Goal: Task Accomplishment & Management: Manage account settings

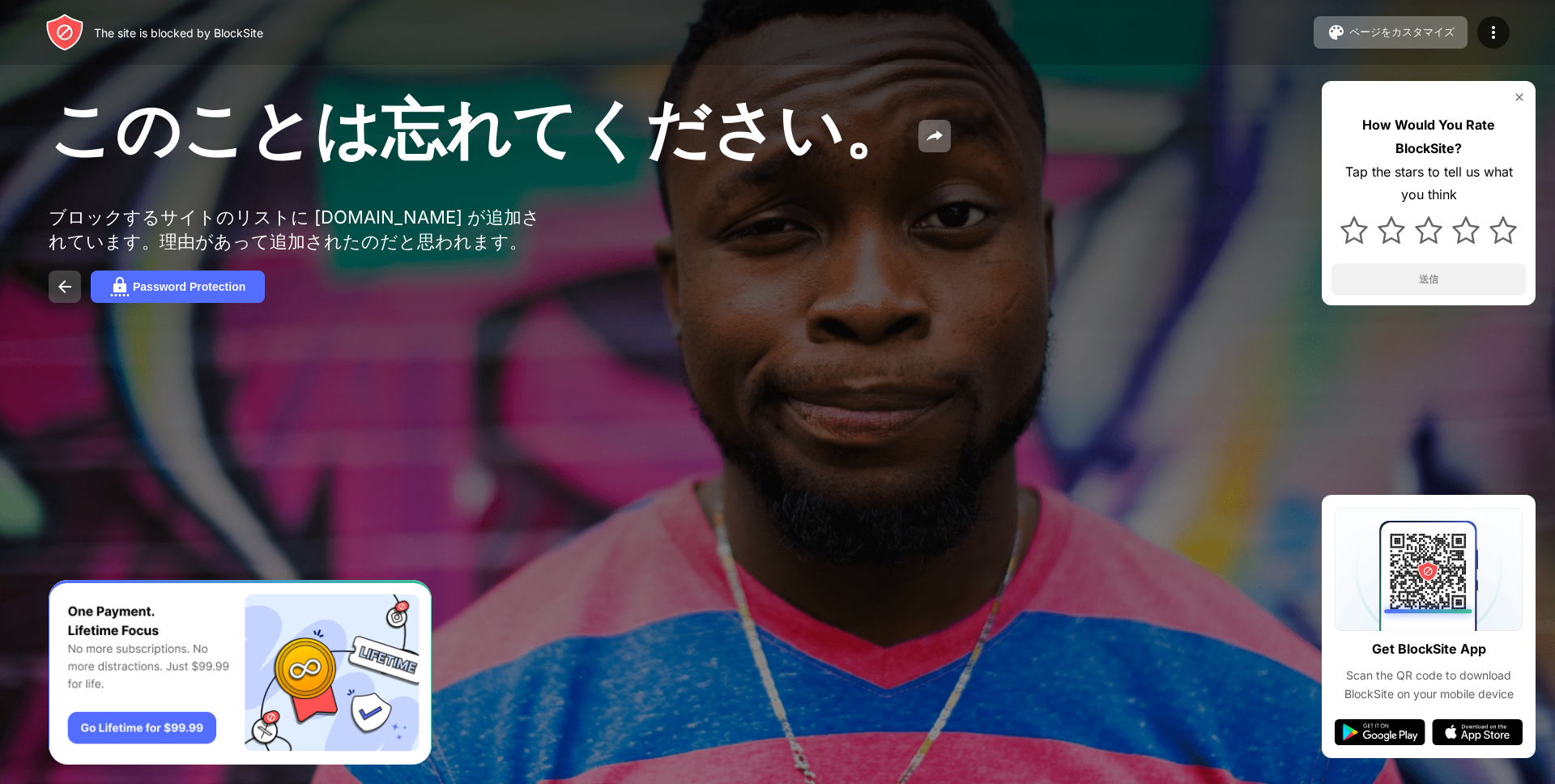
click at [65, 296] on img at bounding box center [65, 287] width 20 height 20
click at [1494, 37] on img at bounding box center [1493, 33] width 20 height 20
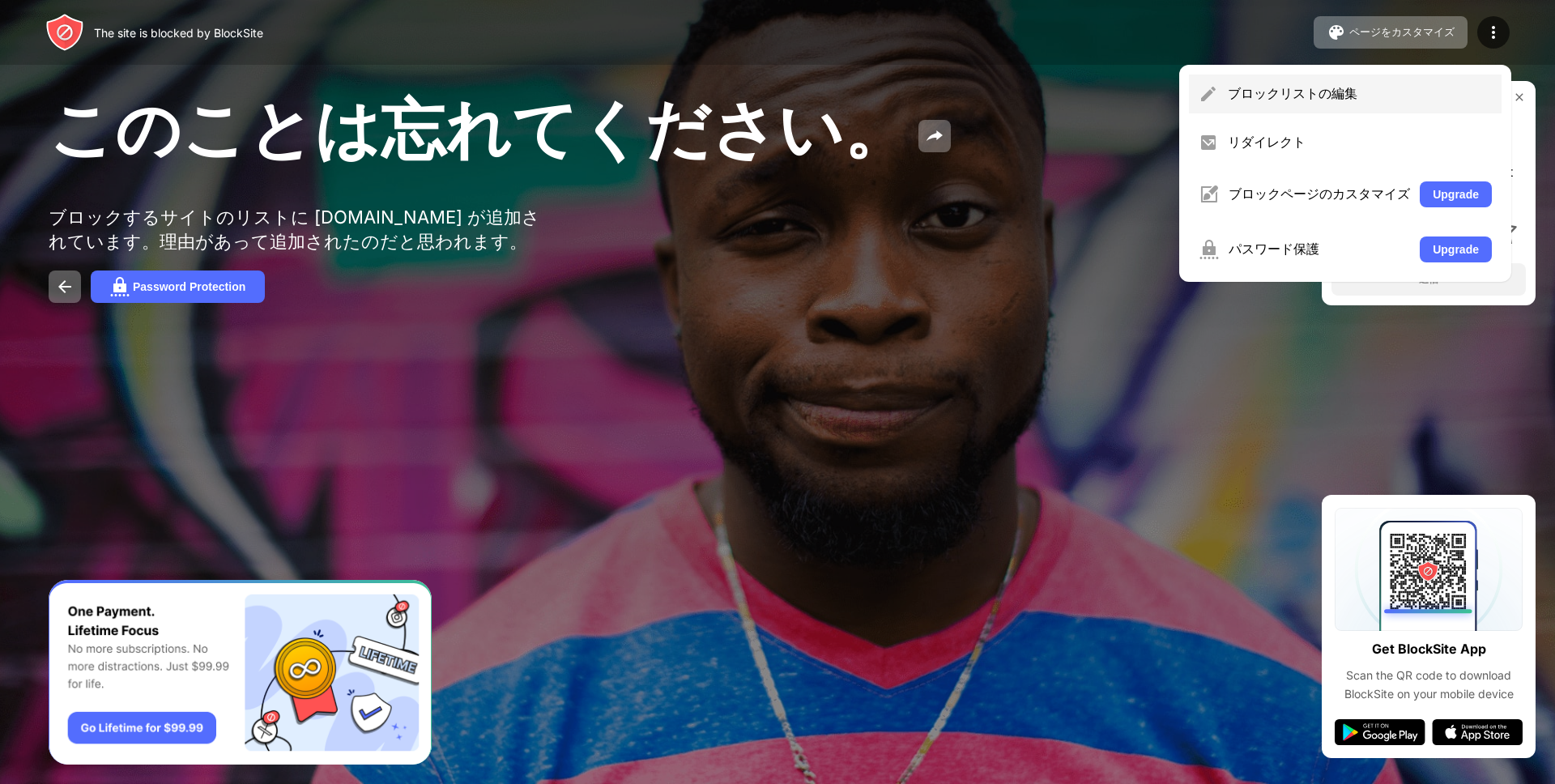
click at [1370, 103] on div "ブロックリストの編集" at bounding box center [1345, 93] width 312 height 39
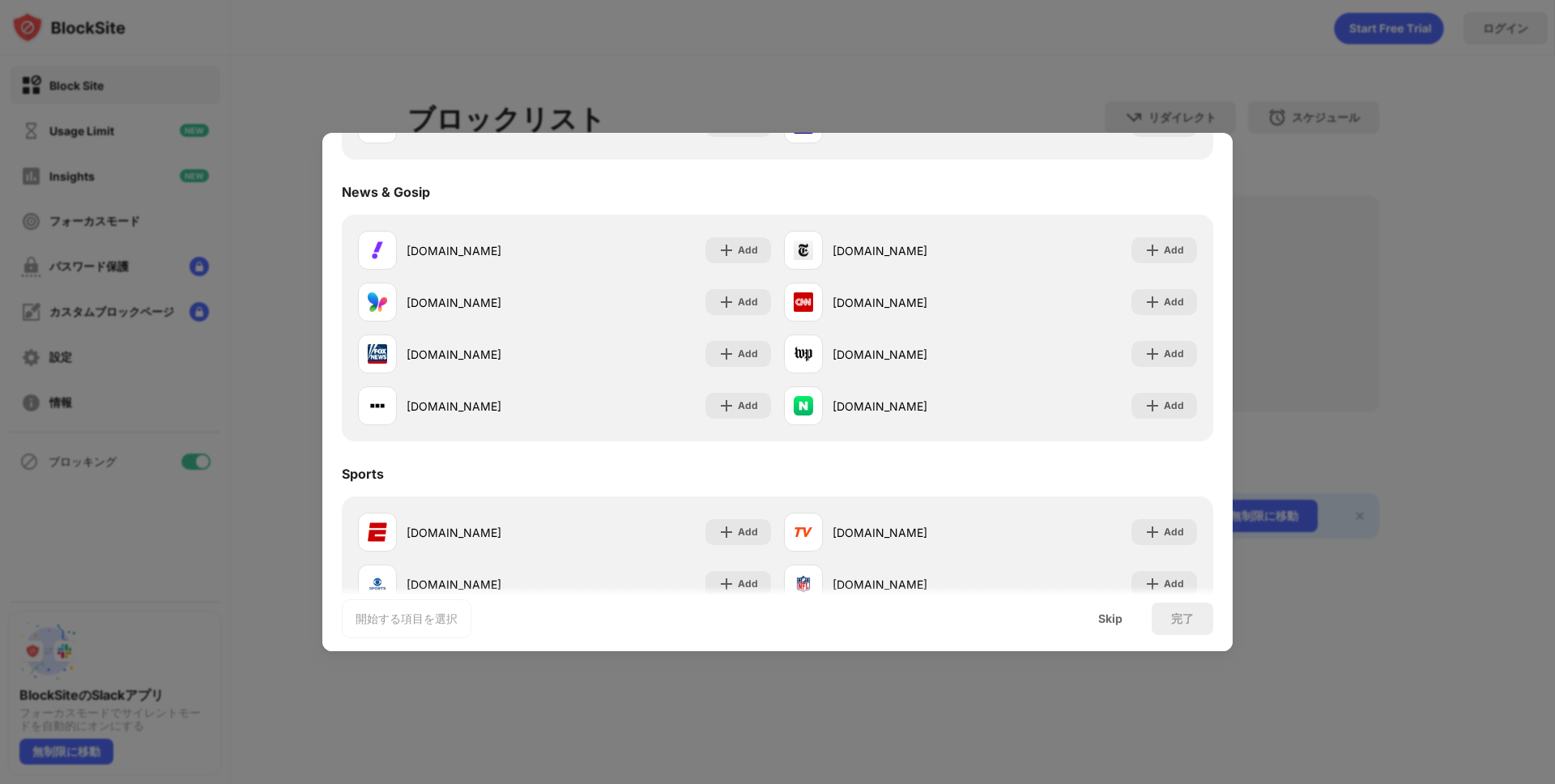
scroll to position [1488, 0]
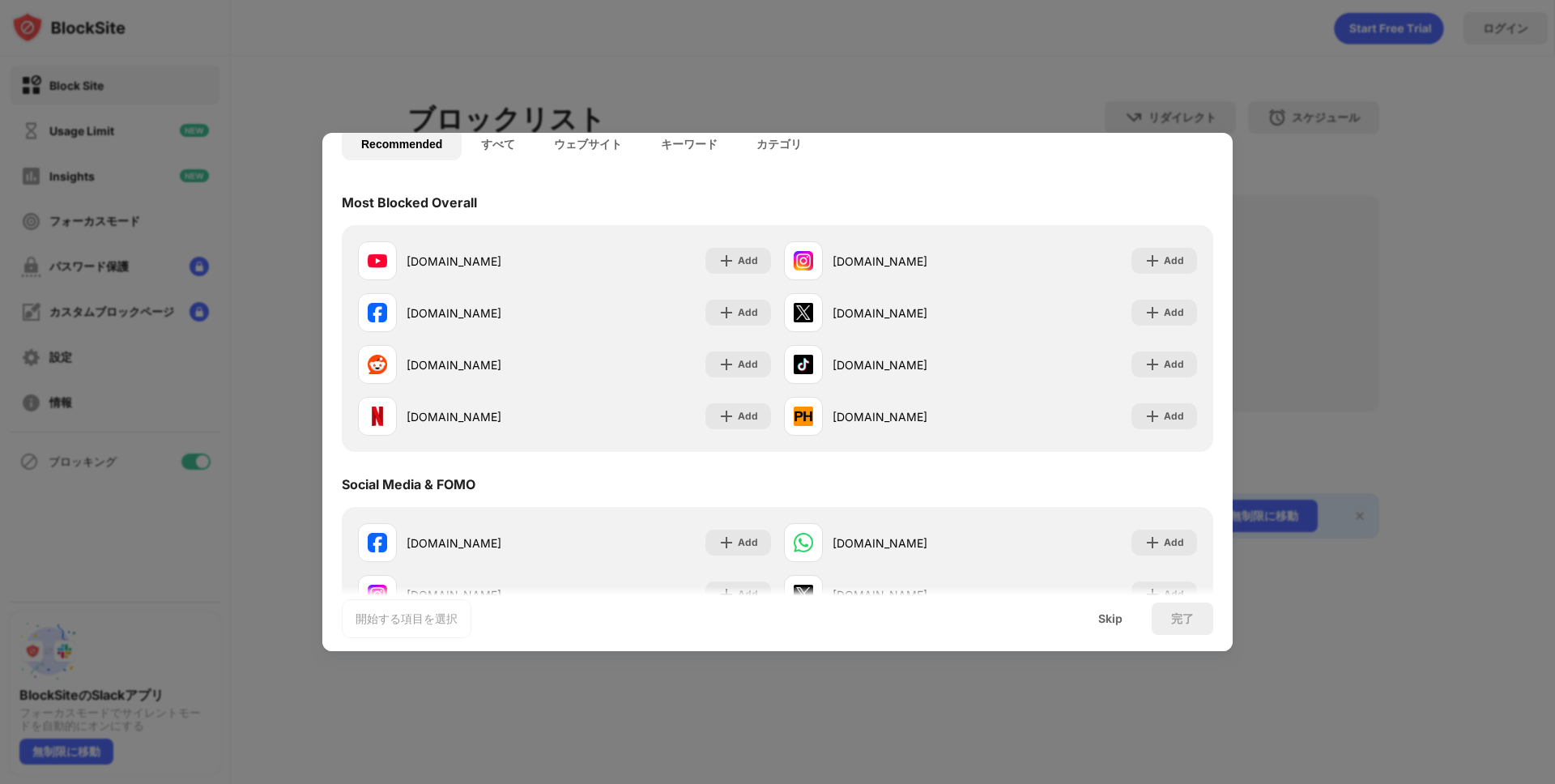
scroll to position [0, 0]
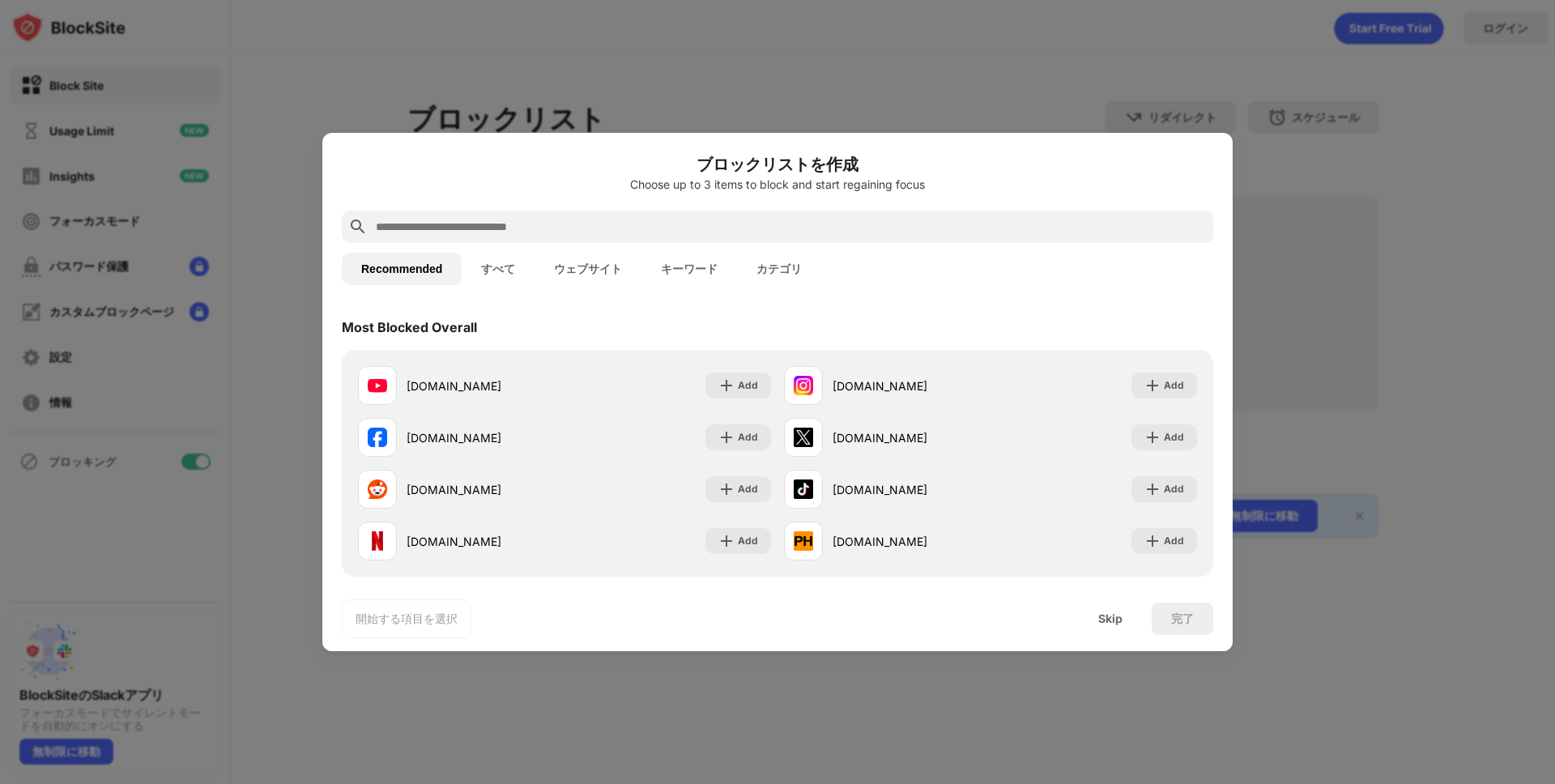
click at [278, 153] on div at bounding box center [778, 392] width 1555 height 784
click at [1109, 627] on div "Skip" at bounding box center [1110, 619] width 63 height 33
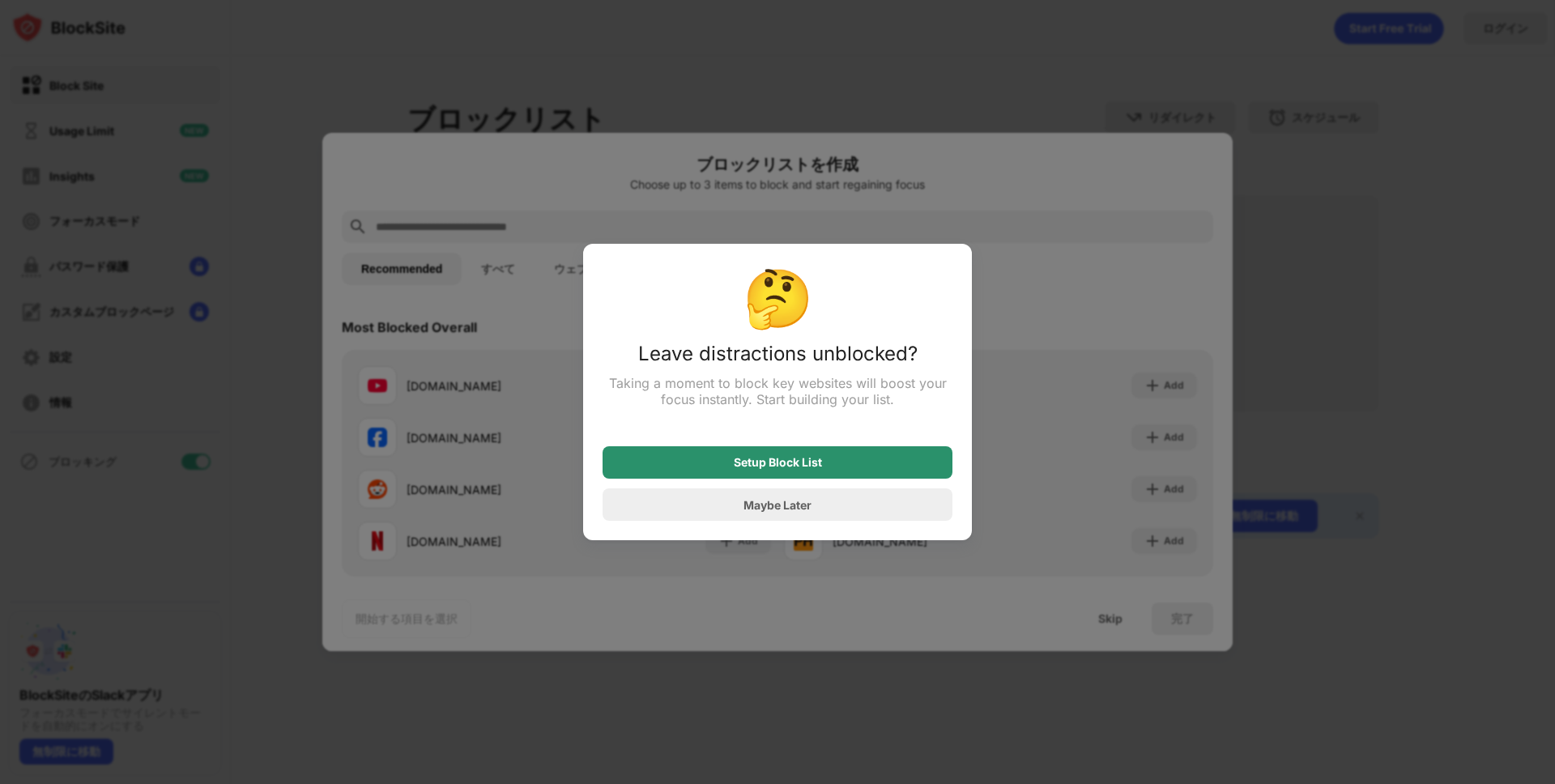
click at [865, 473] on div "Setup Block List" at bounding box center [778, 463] width 350 height 33
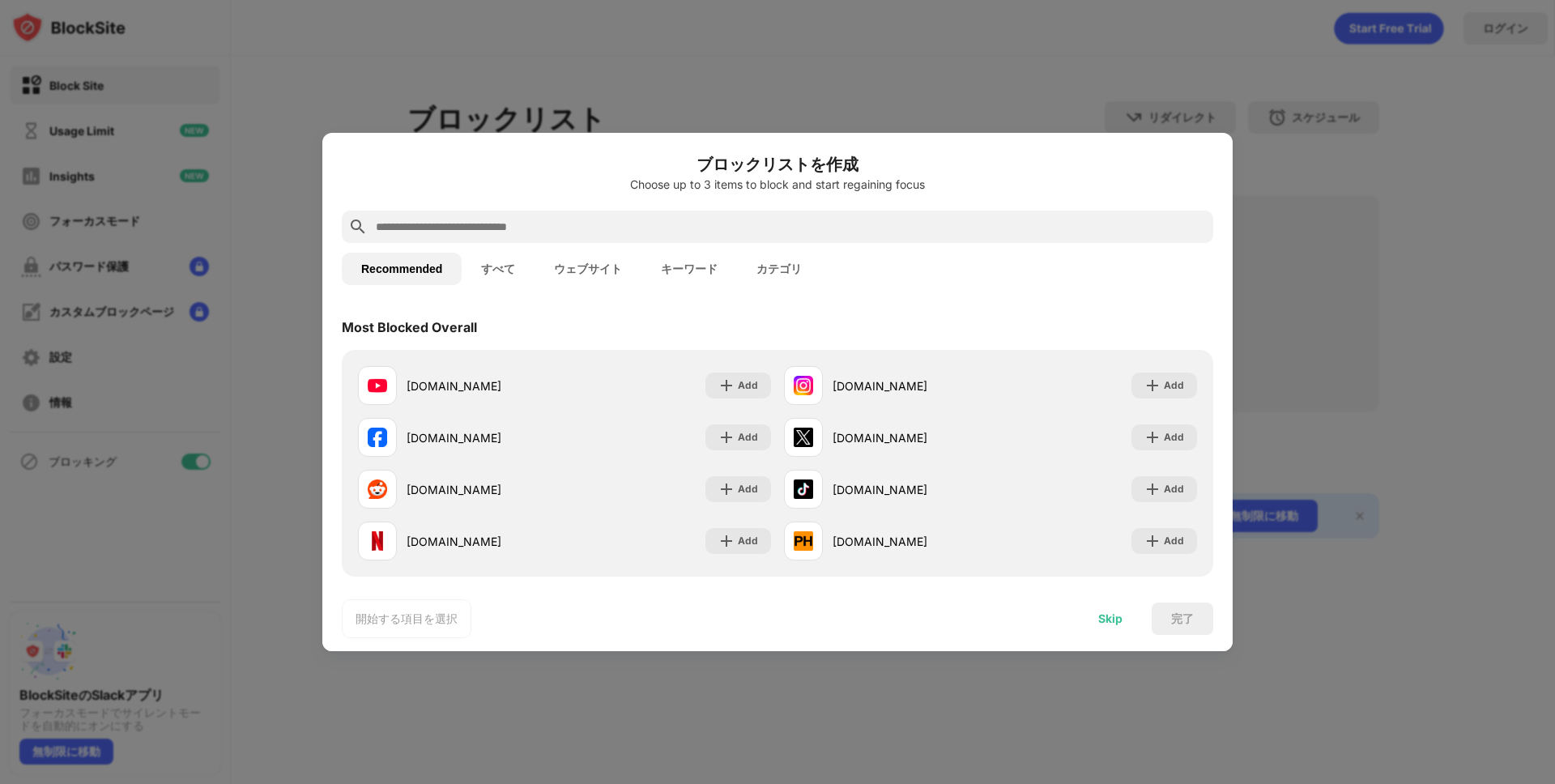
click at [1107, 622] on div "Skip" at bounding box center [1110, 619] width 25 height 13
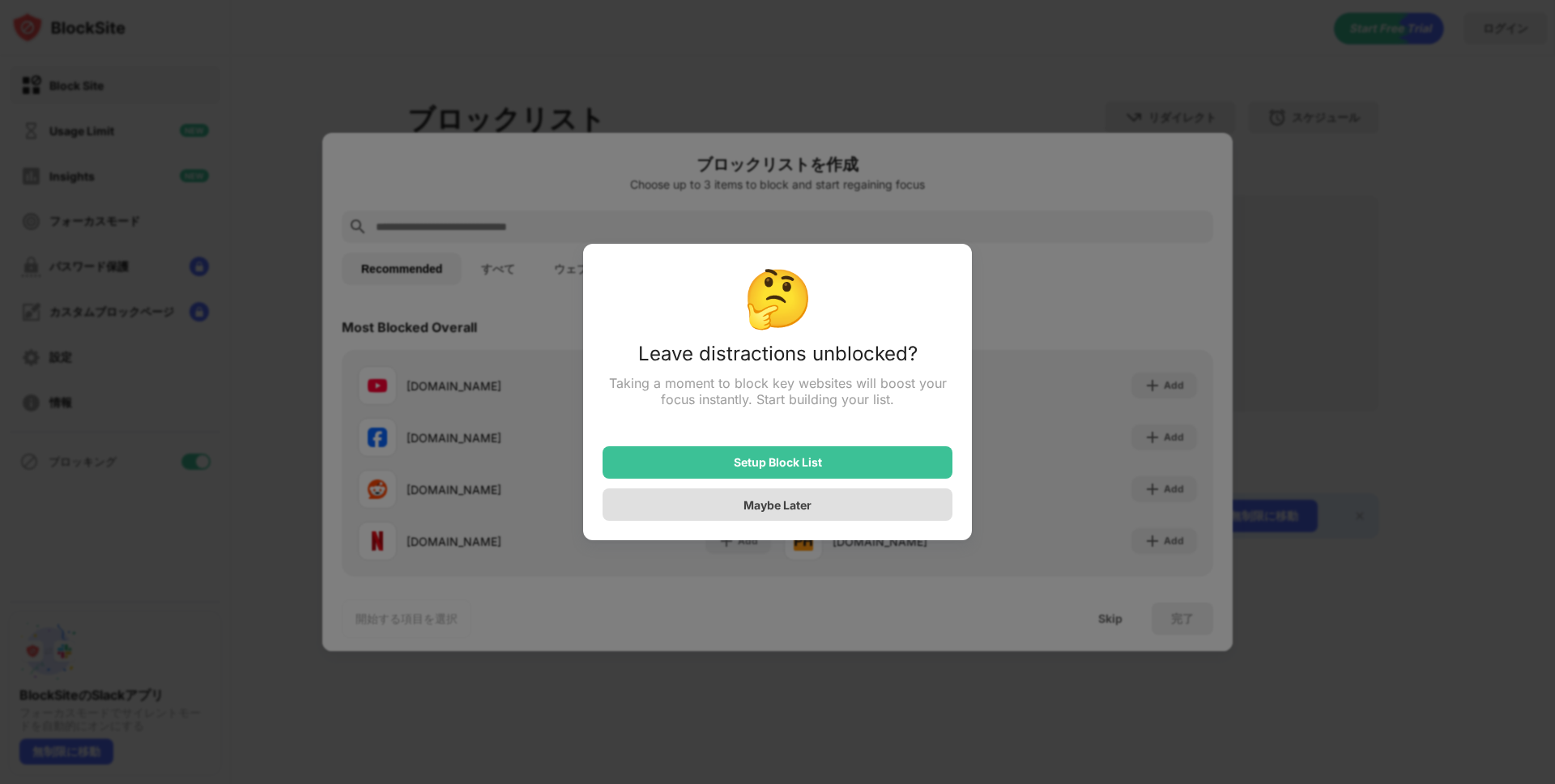
click at [830, 505] on div "Maybe Later" at bounding box center [778, 505] width 350 height 33
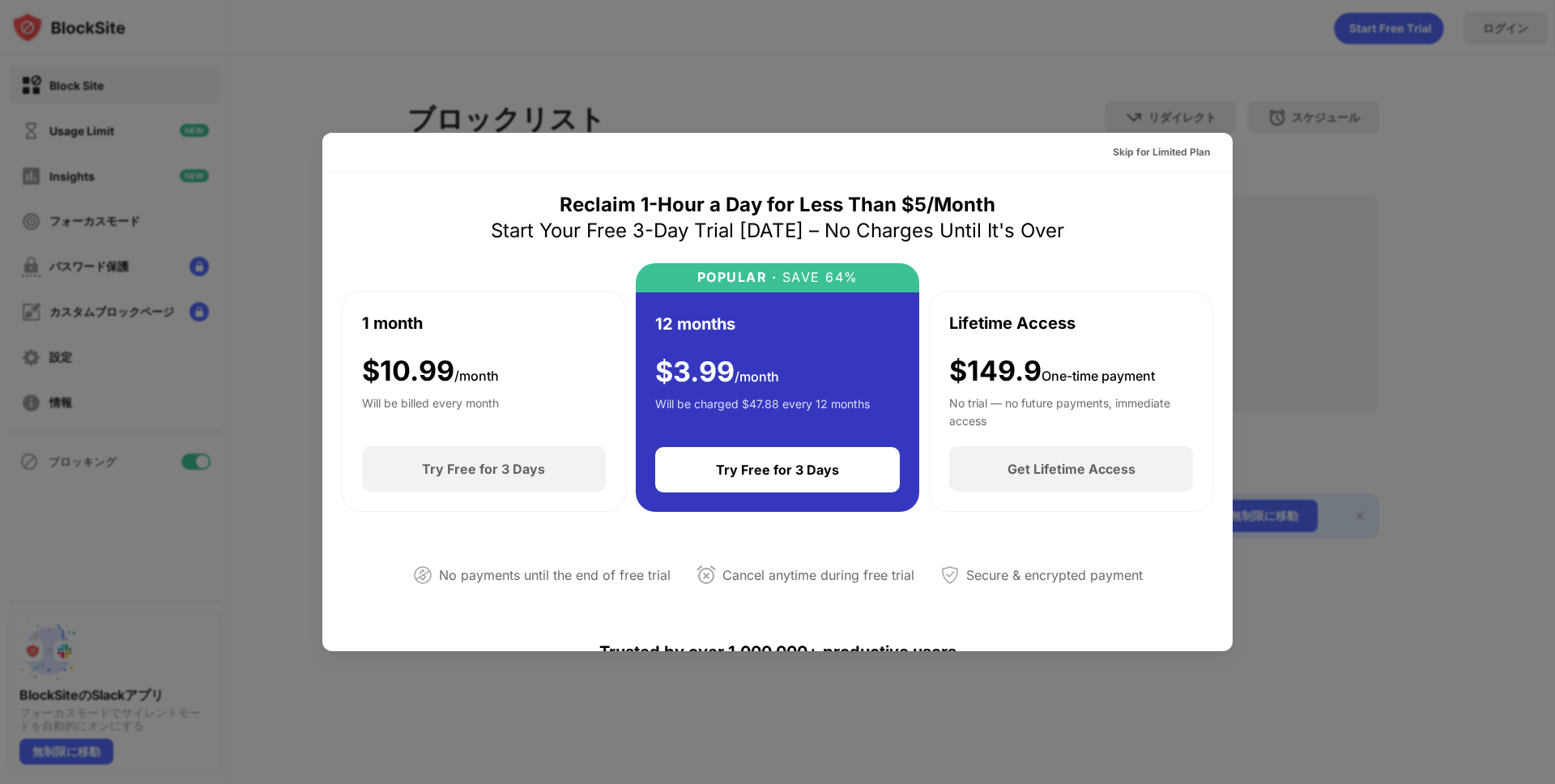
click at [912, 99] on div at bounding box center [778, 392] width 1555 height 784
click at [227, 152] on div at bounding box center [778, 392] width 1555 height 784
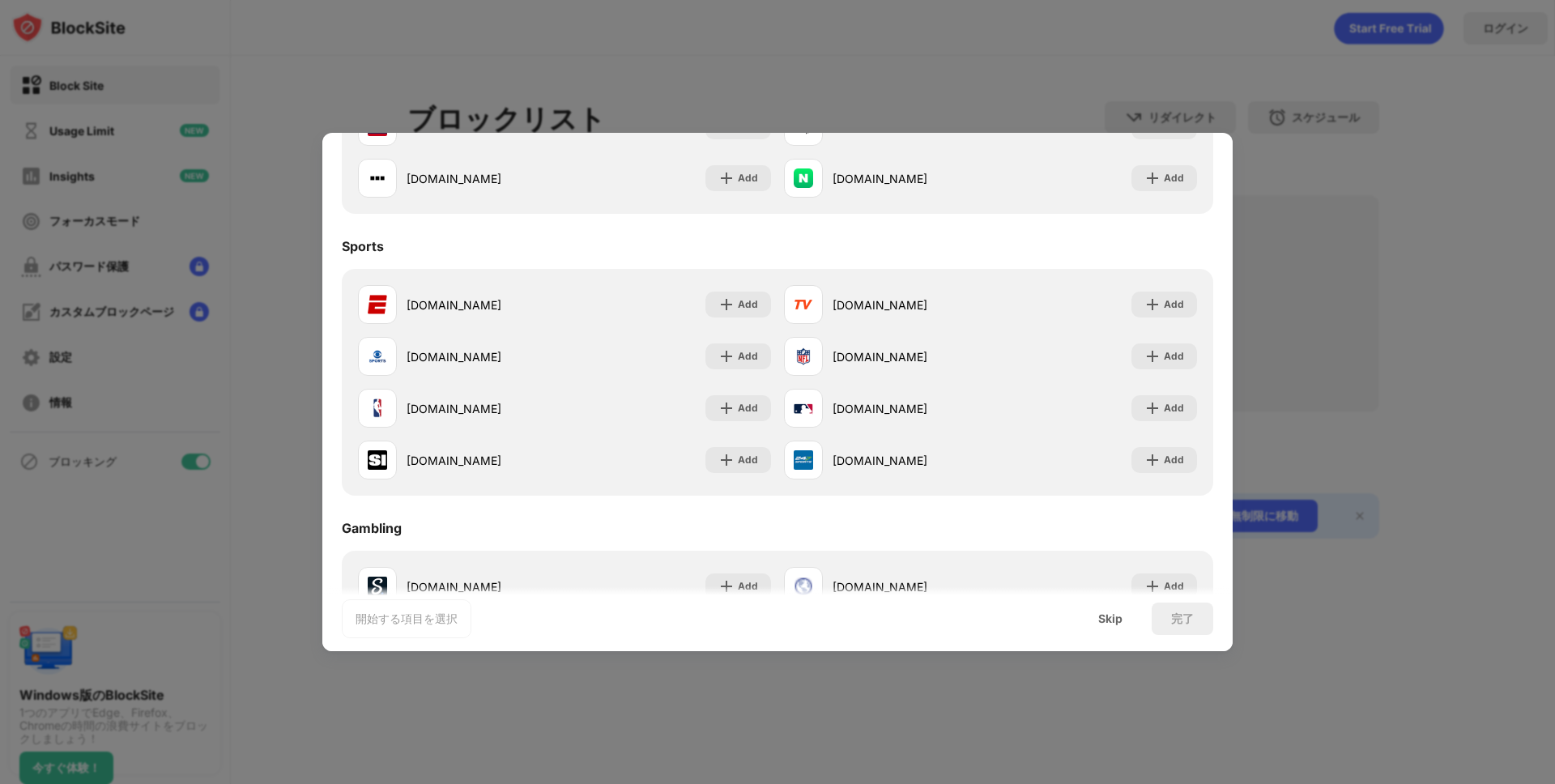
scroll to position [1698, 0]
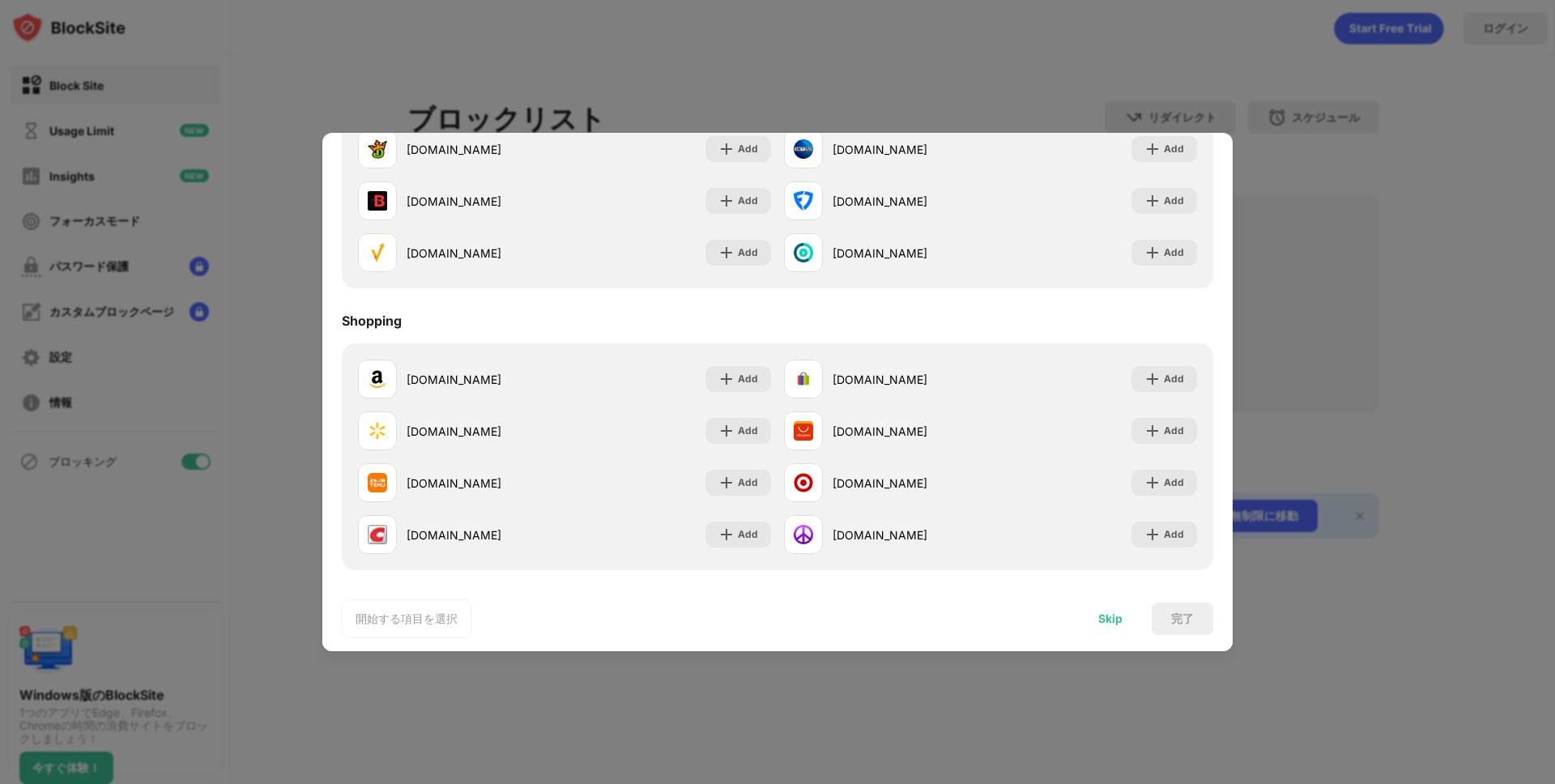
click at [1105, 619] on div "Skip" at bounding box center [1110, 619] width 25 height 13
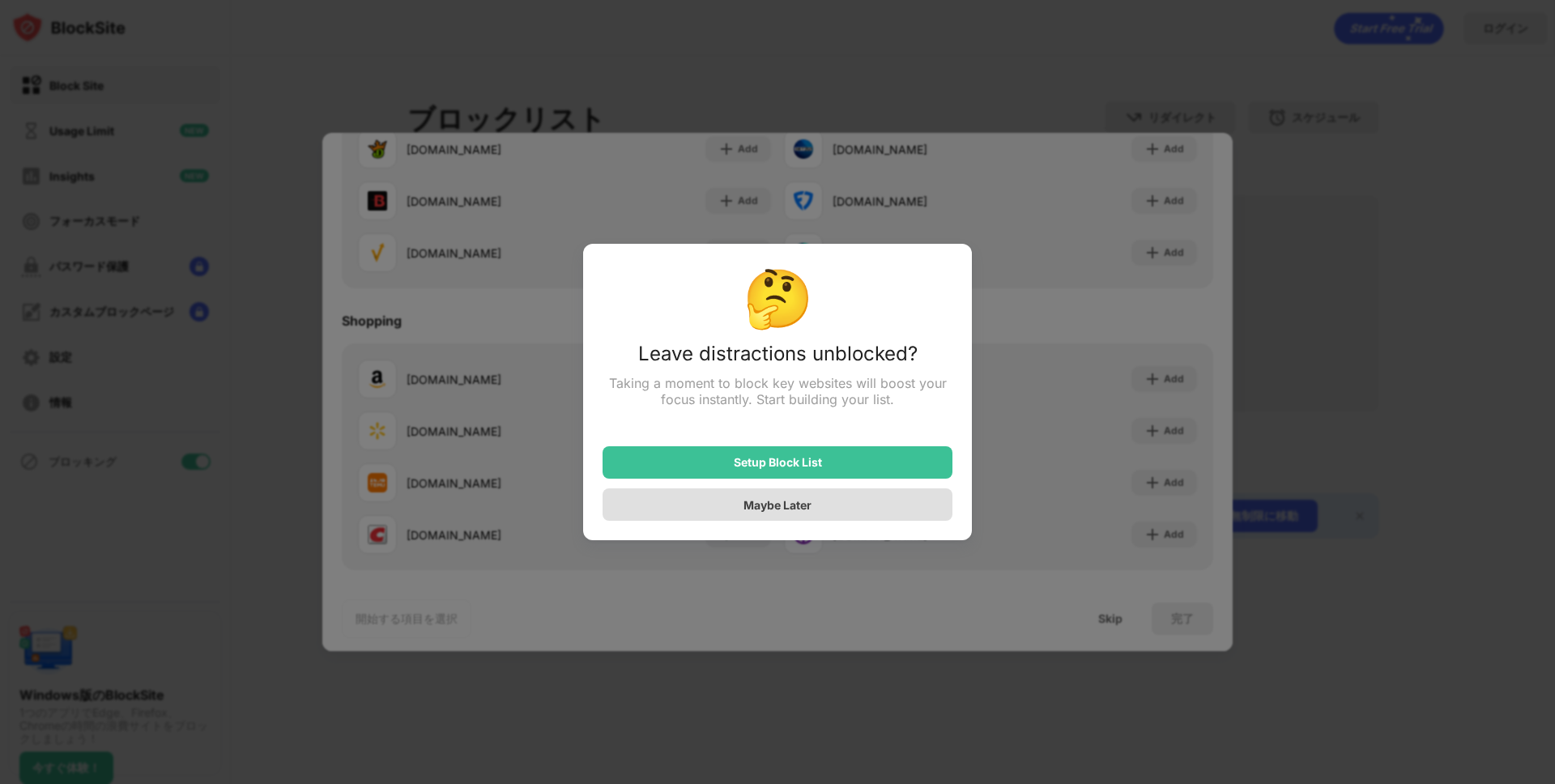
click at [857, 512] on div "Maybe Later" at bounding box center [778, 505] width 350 height 33
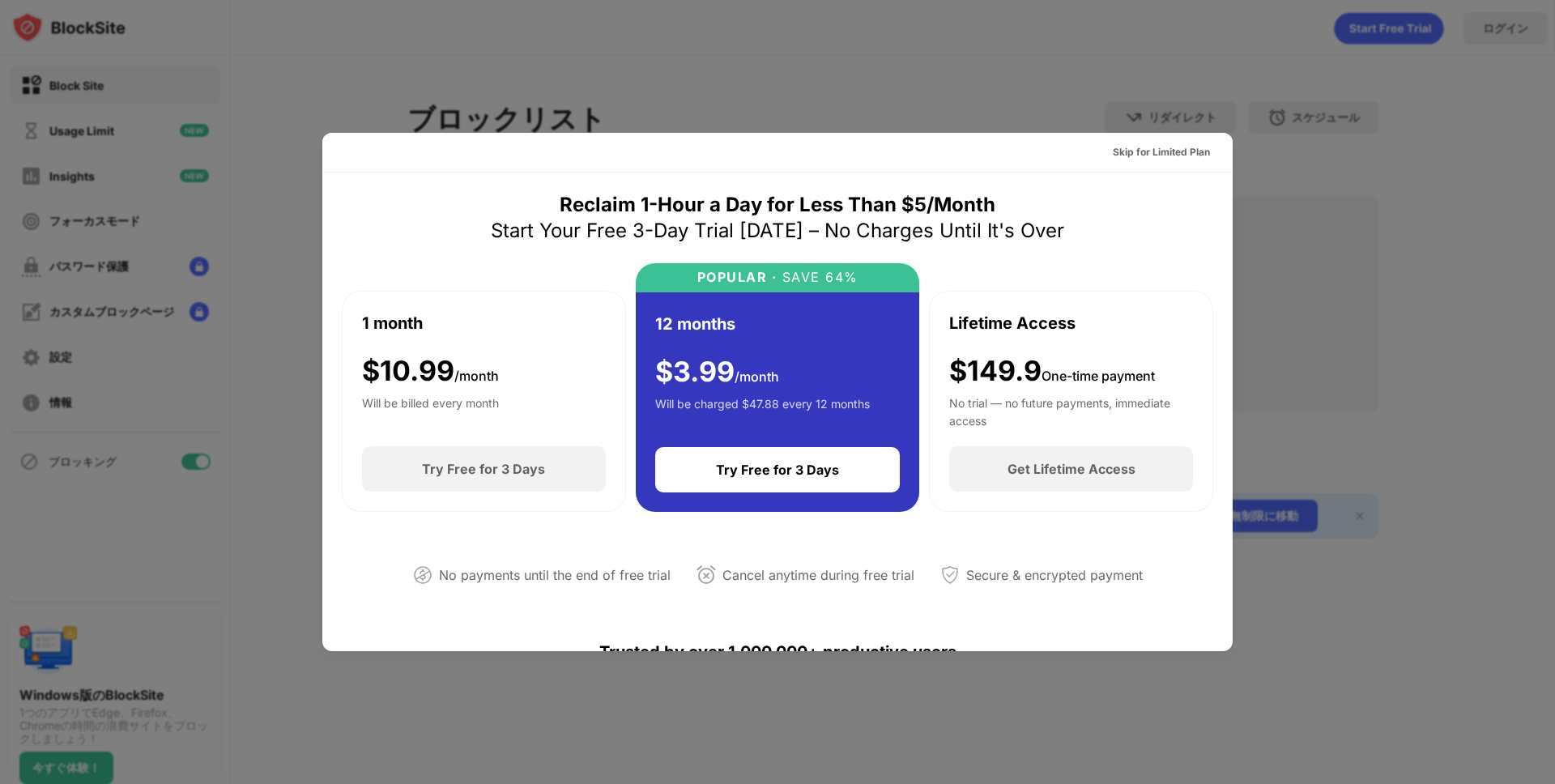
scroll to position [791, 0]
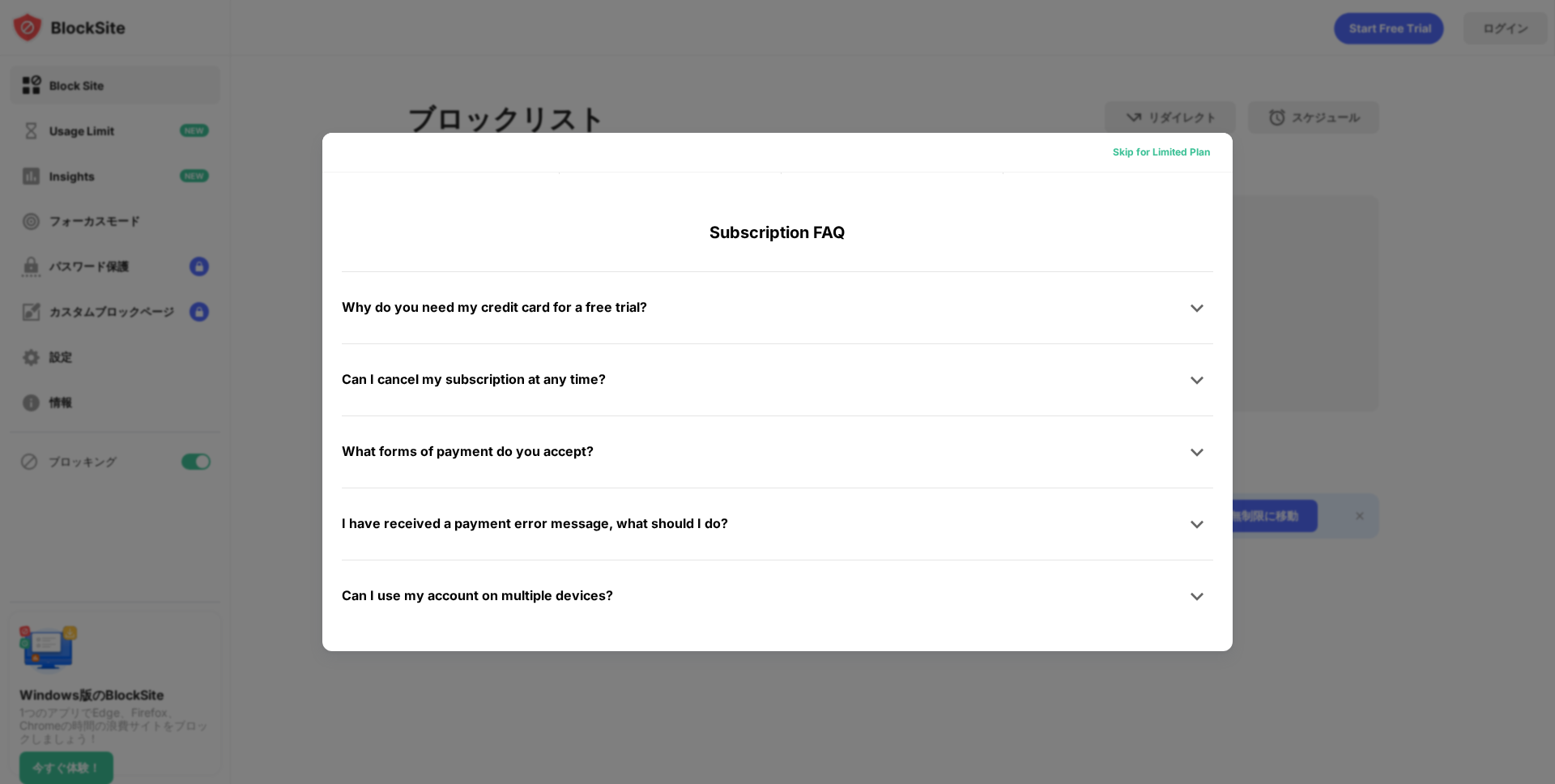
click at [1178, 150] on div "Skip for Limited Plan" at bounding box center [1161, 153] width 98 height 16
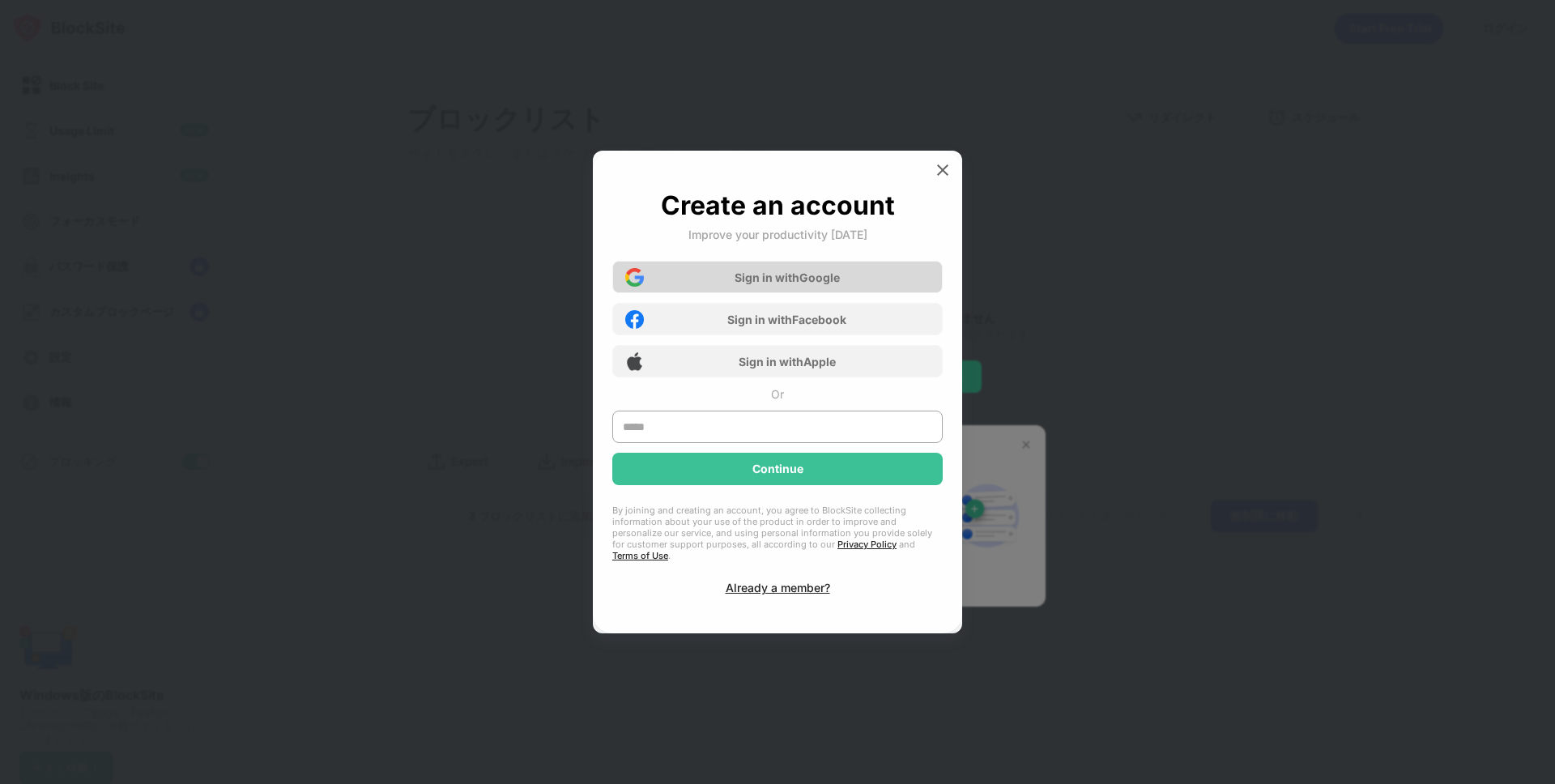
click at [877, 289] on div "Sign in with Google" at bounding box center [778, 277] width 331 height 33
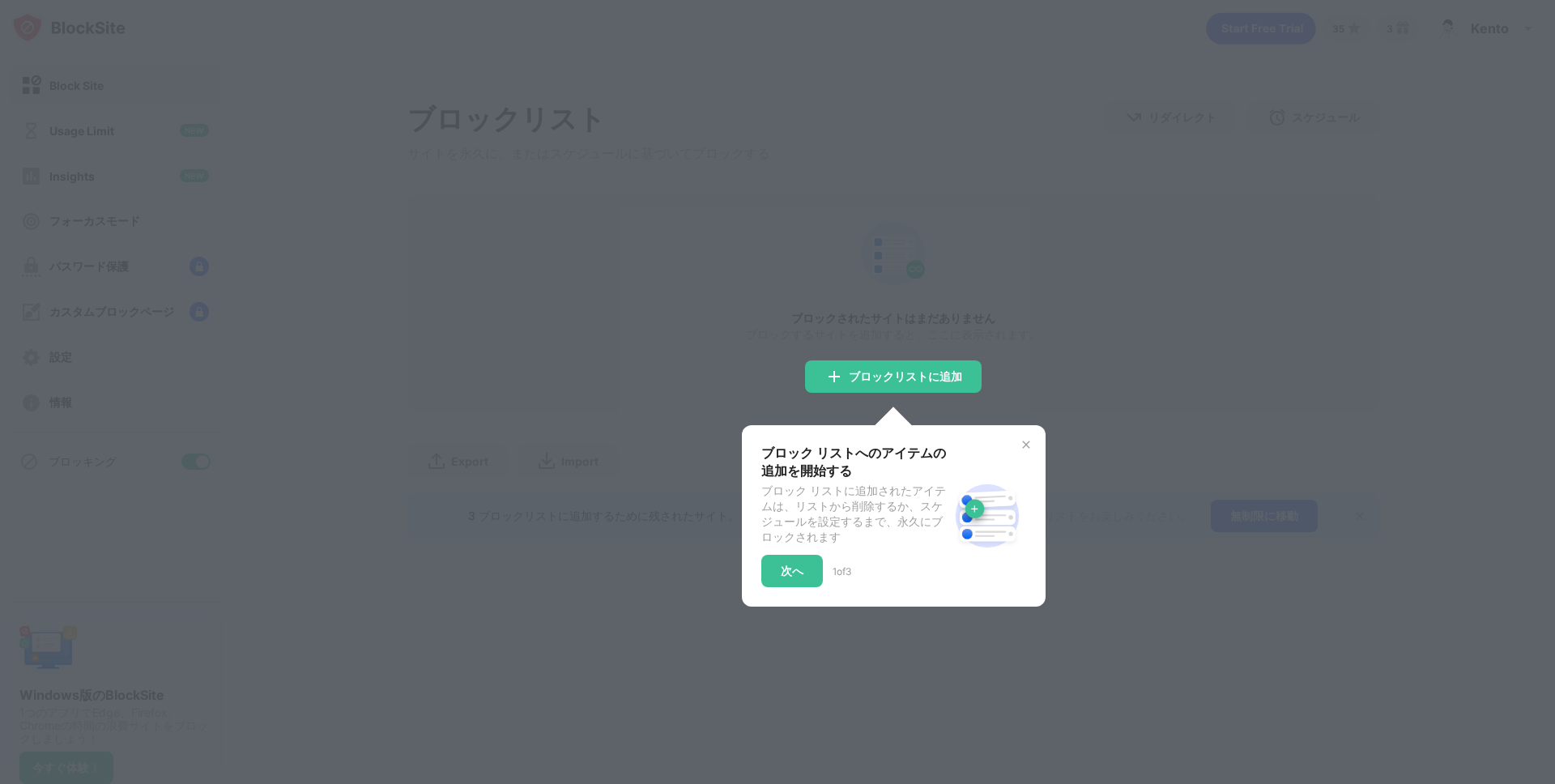
click at [1022, 444] on img at bounding box center [1026, 444] width 13 height 13
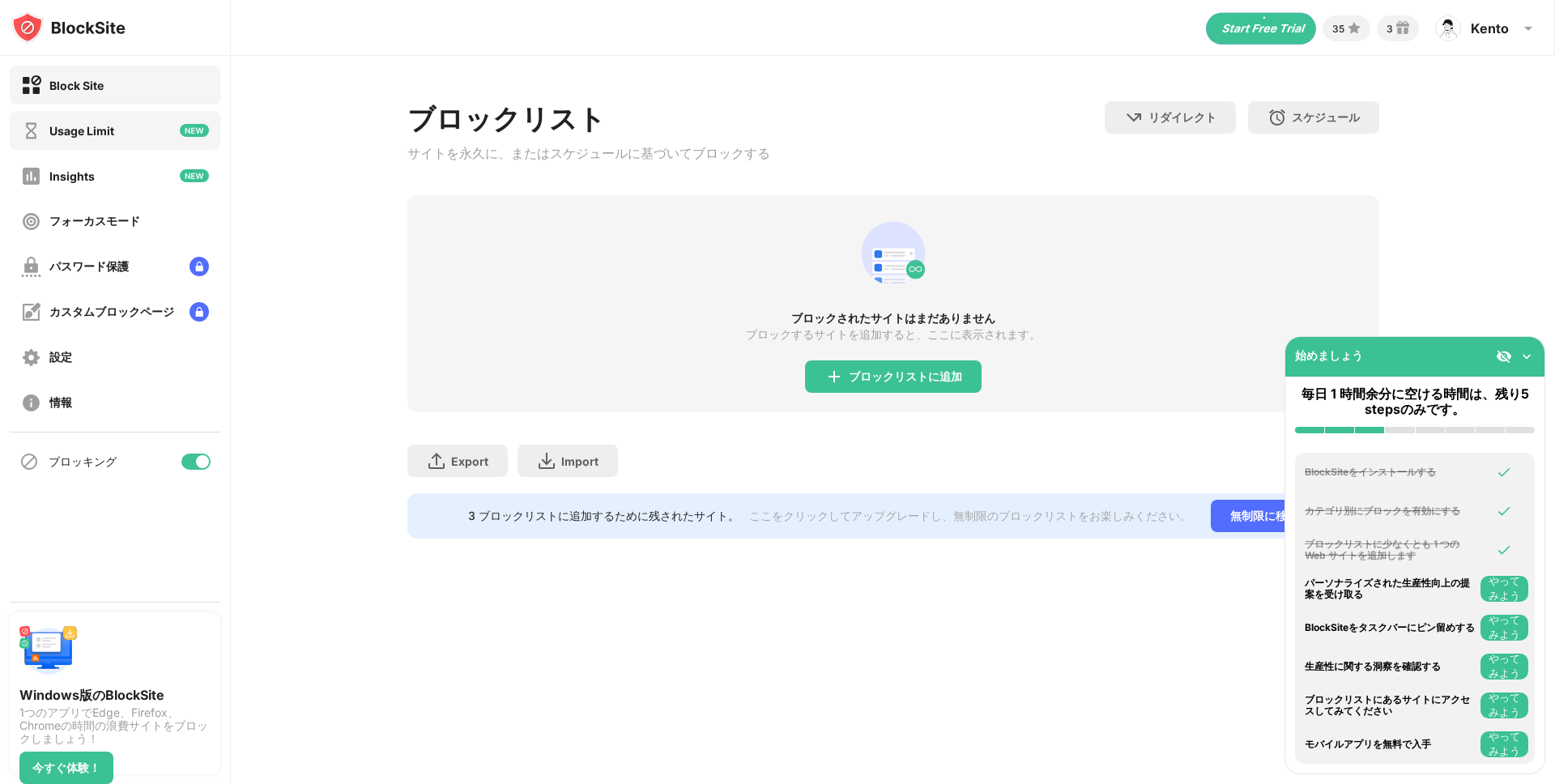
click at [139, 141] on div "Usage Limit" at bounding box center [115, 130] width 211 height 39
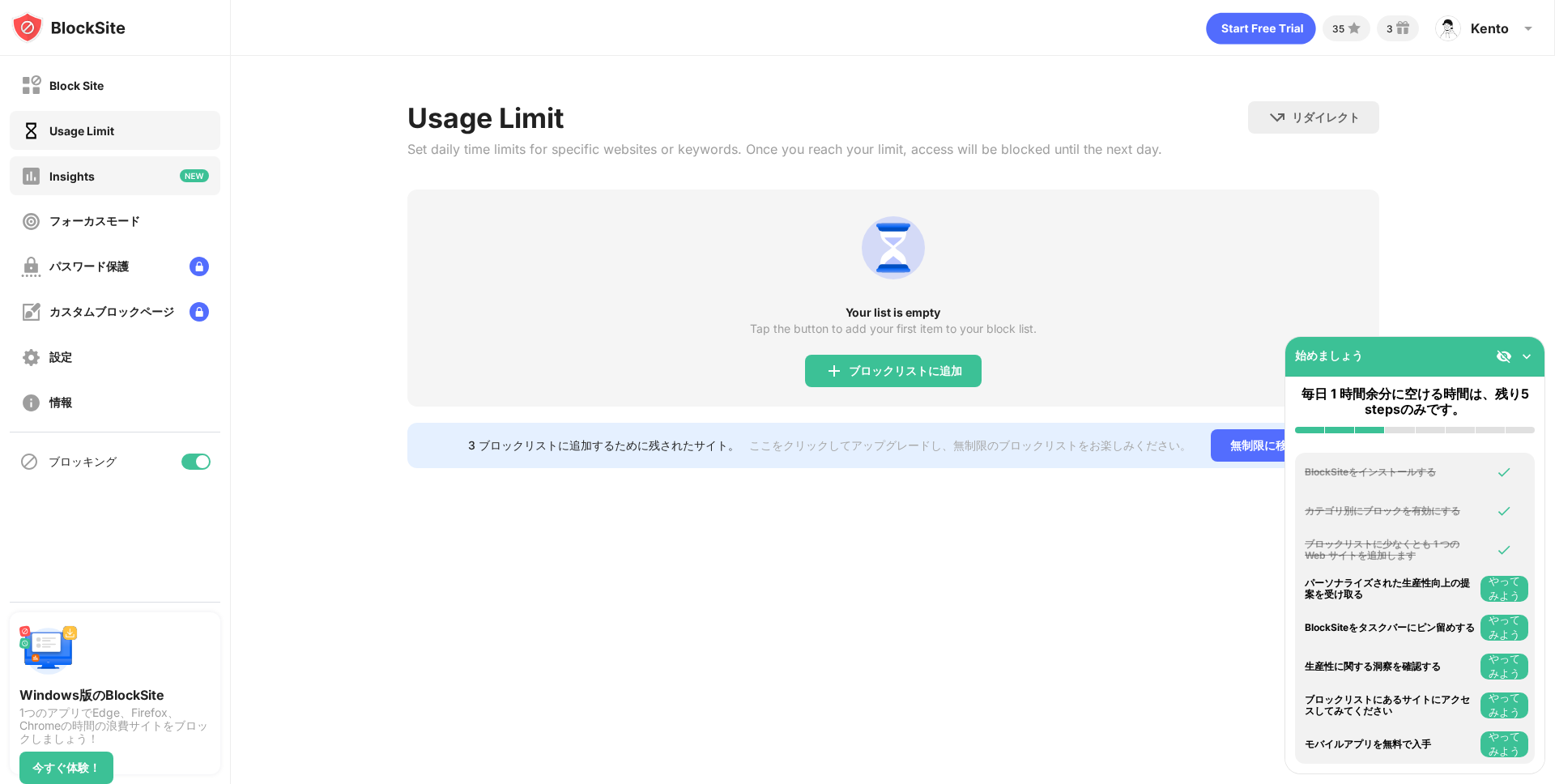
click at [132, 179] on div "Insights" at bounding box center [115, 175] width 211 height 39
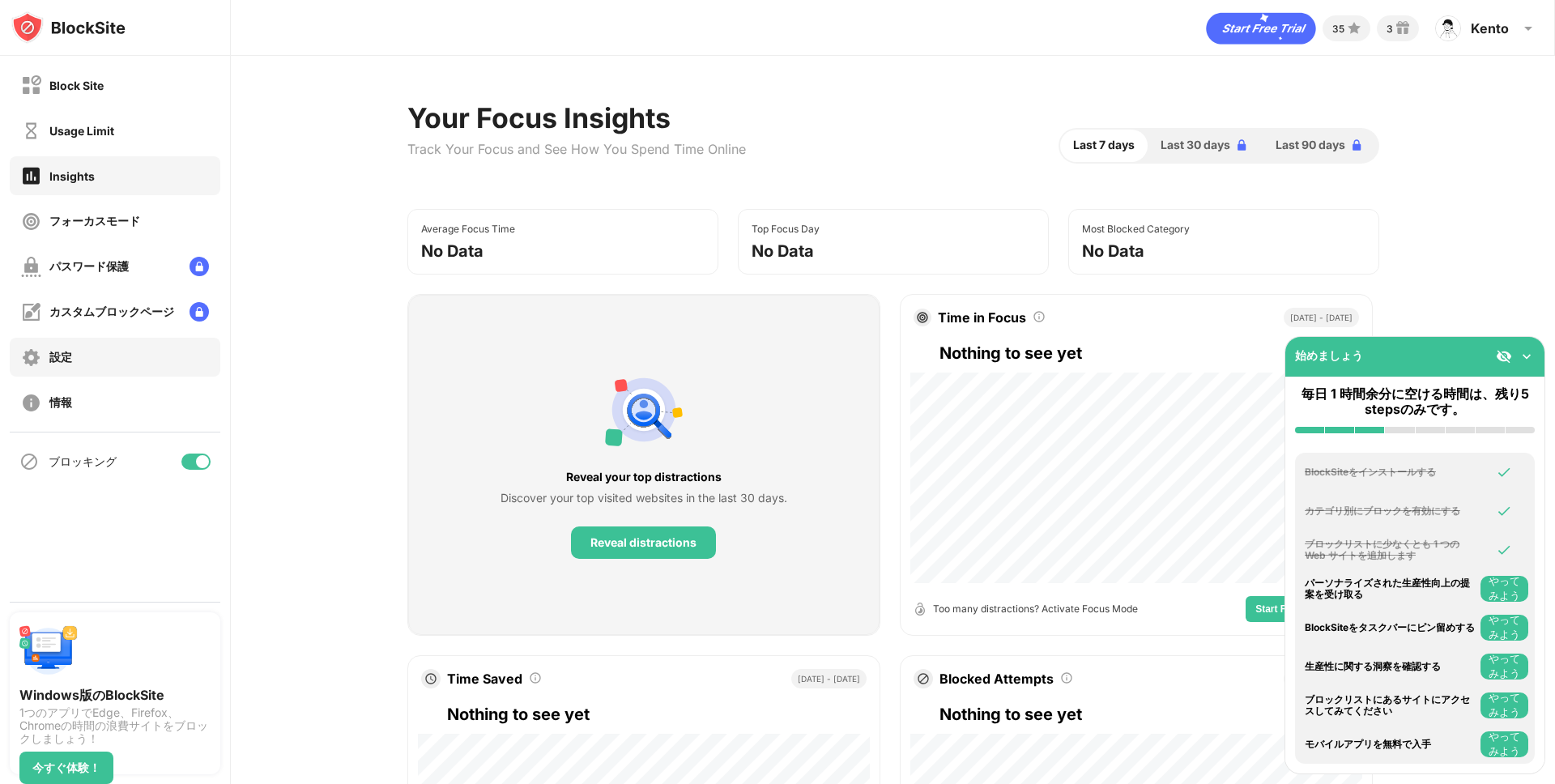
click at [112, 365] on div "設定" at bounding box center [115, 357] width 211 height 39
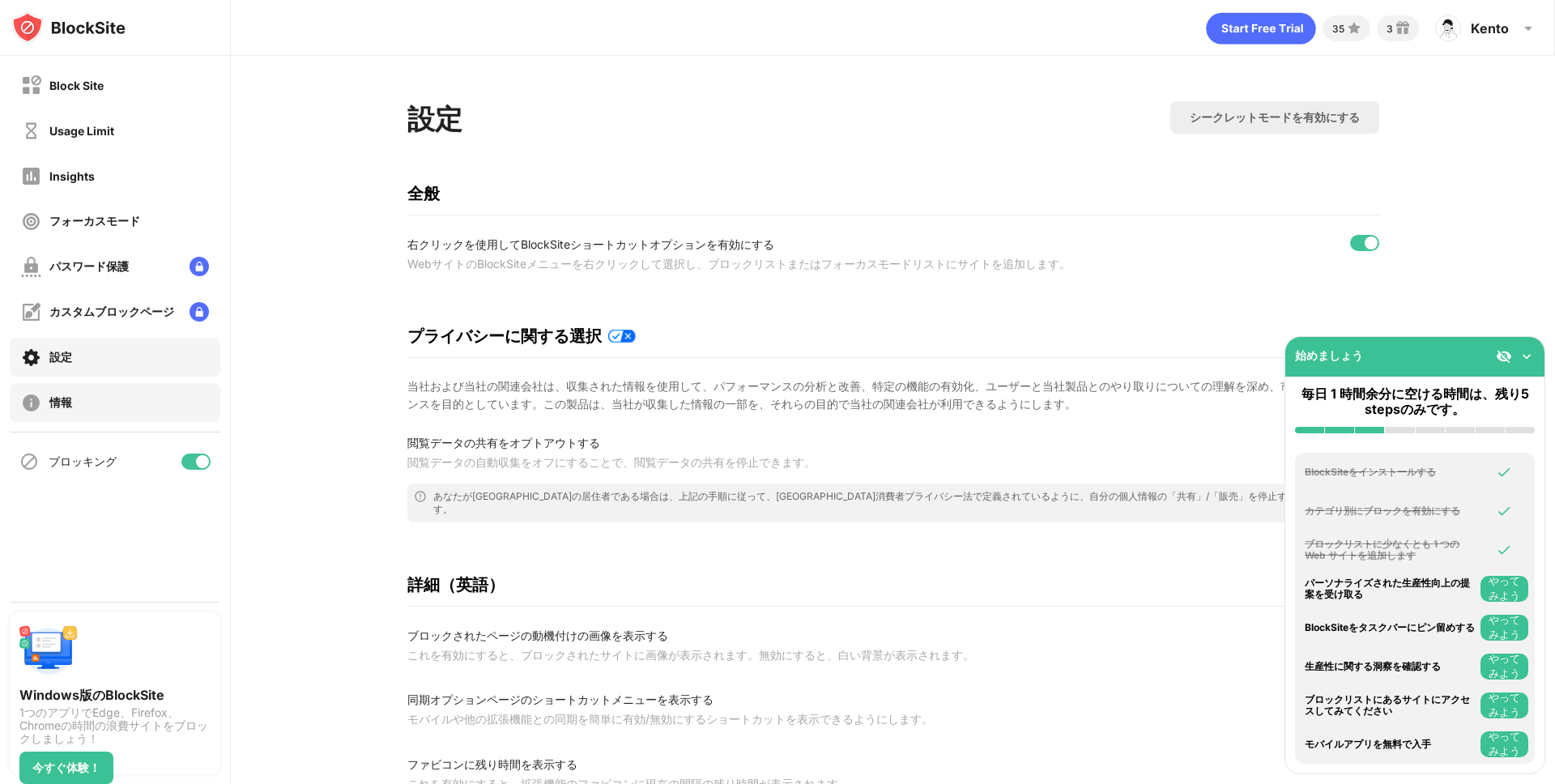
click at [83, 411] on div "情報" at bounding box center [115, 402] width 211 height 39
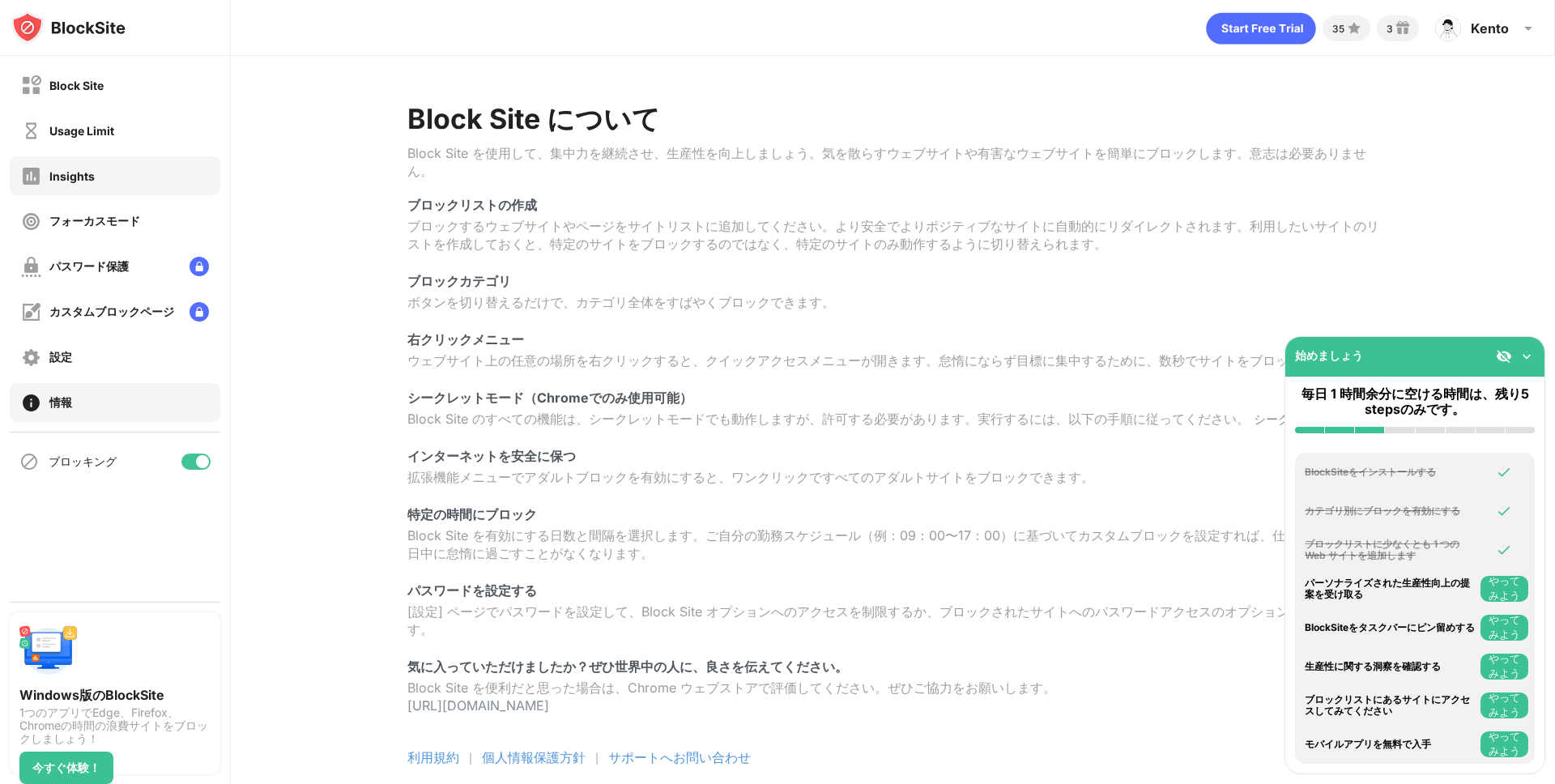
click at [100, 182] on div "Insights" at bounding box center [115, 175] width 211 height 39
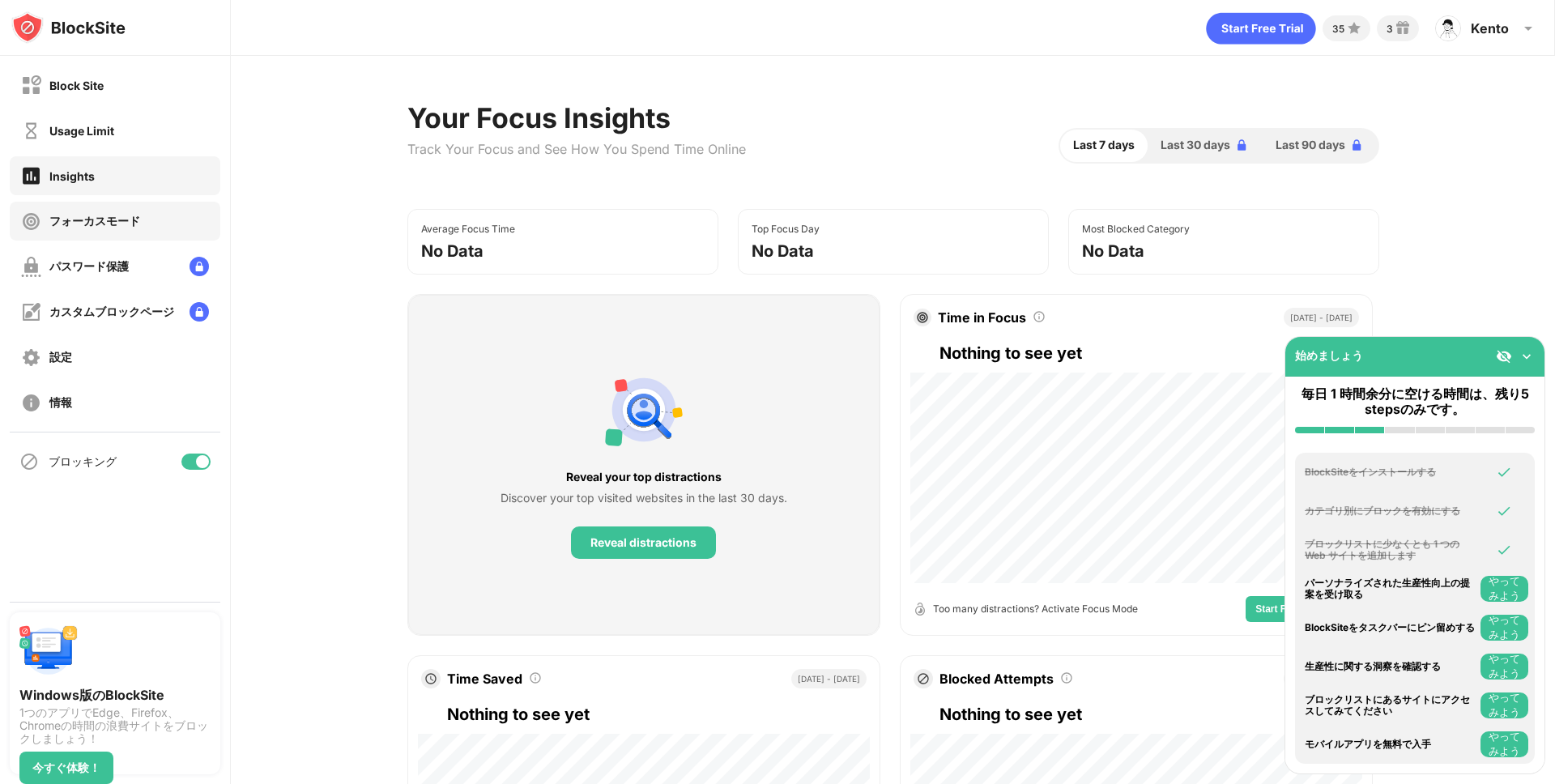
click at [106, 229] on div "フォーカスモード" at bounding box center [94, 221] width 91 height 16
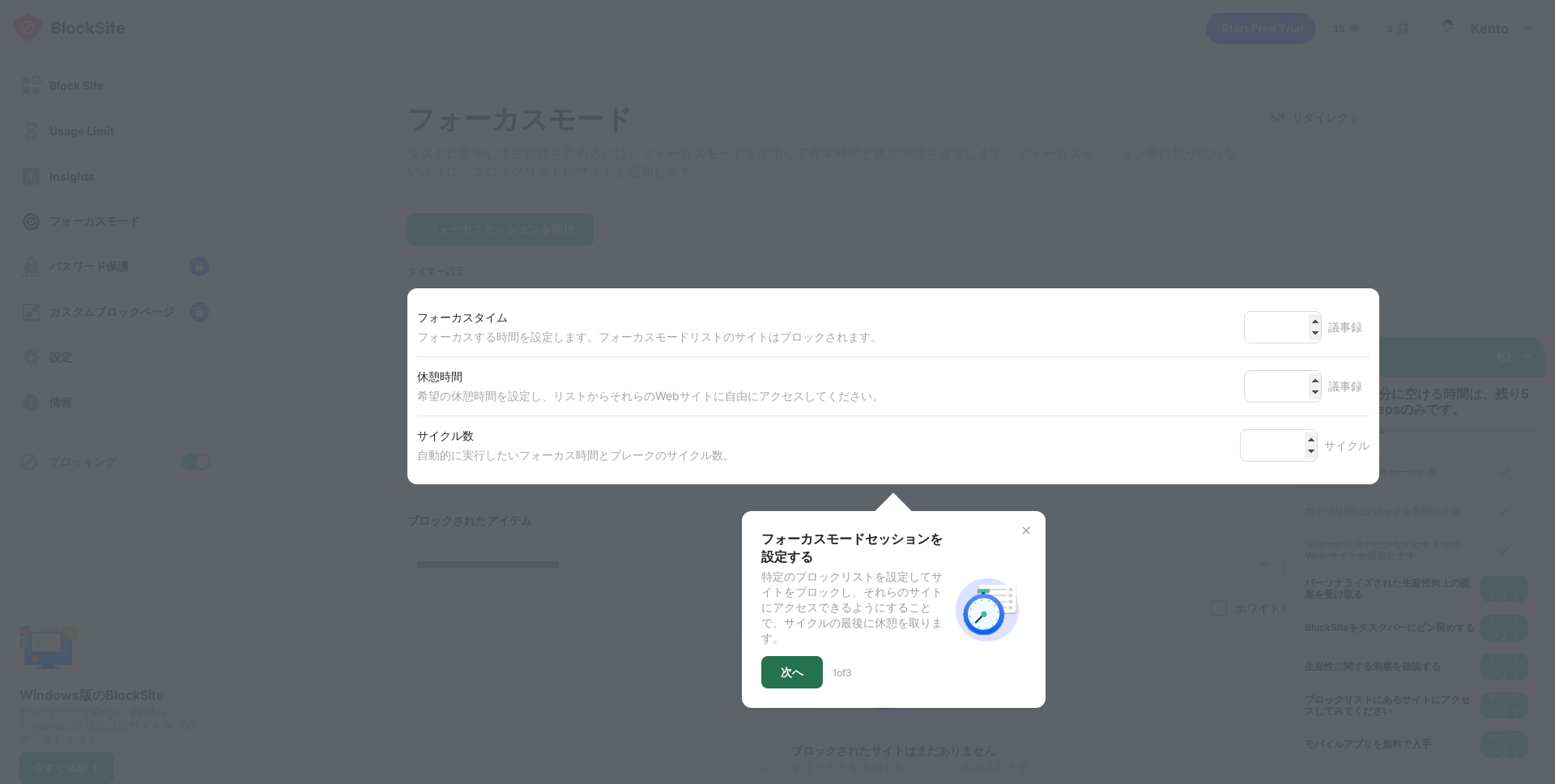
click at [788, 679] on div "次へ" at bounding box center [792, 672] width 23 height 13
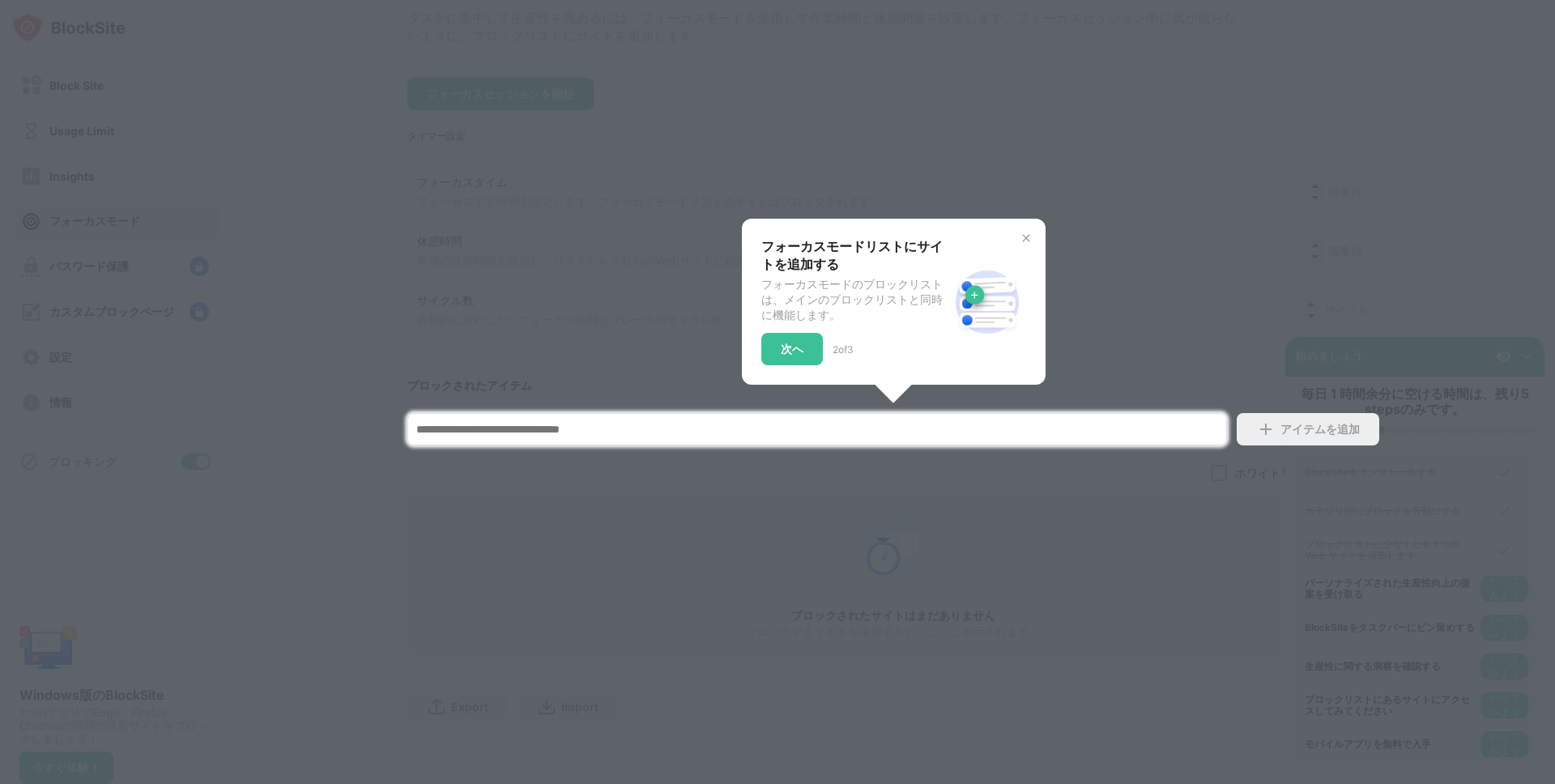
scroll to position [145, 0]
click at [770, 341] on div "次へ" at bounding box center [791, 349] width 62 height 33
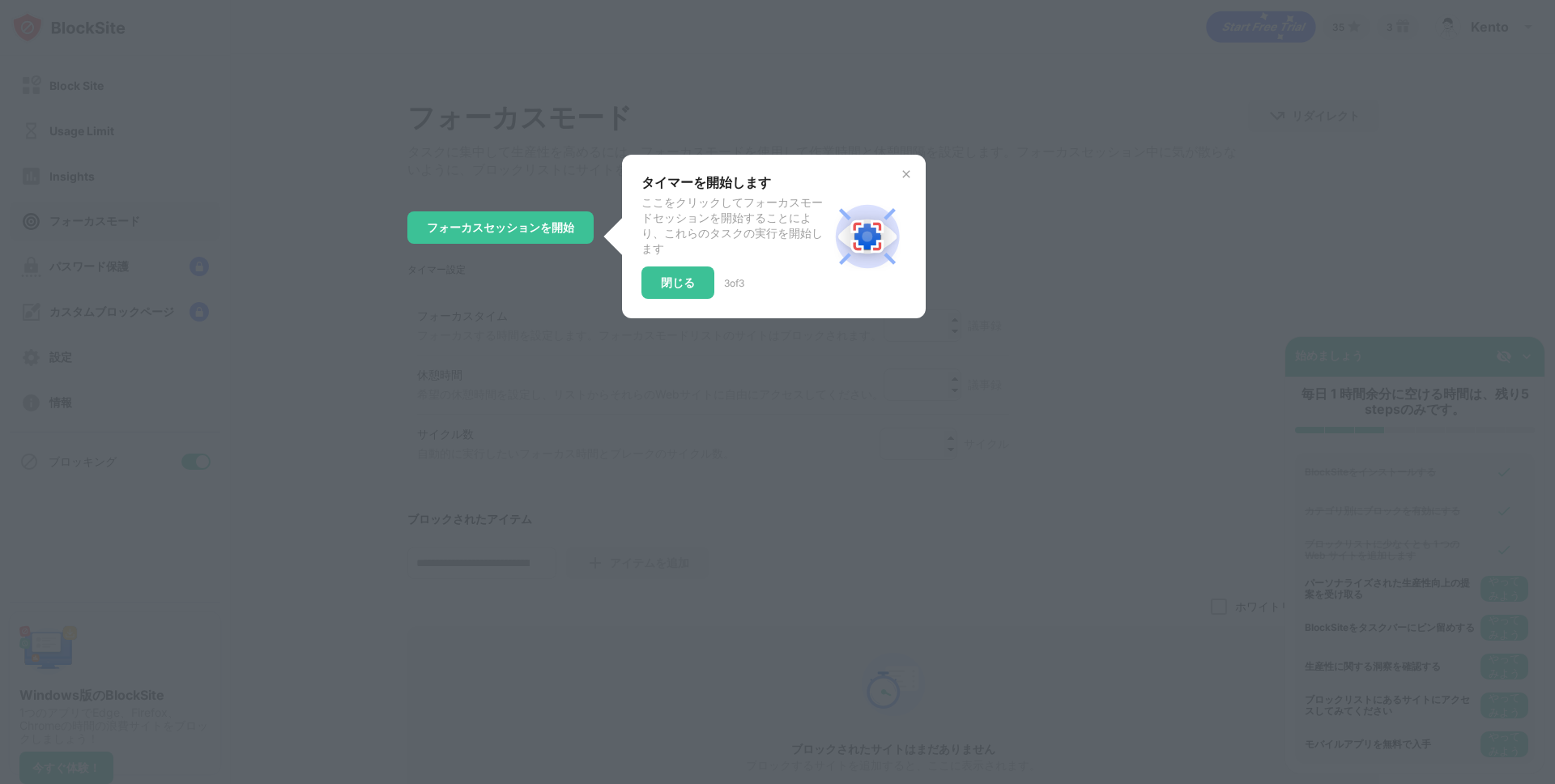
scroll to position [0, 0]
click at [691, 291] on div "閉じる" at bounding box center [677, 285] width 34 height 13
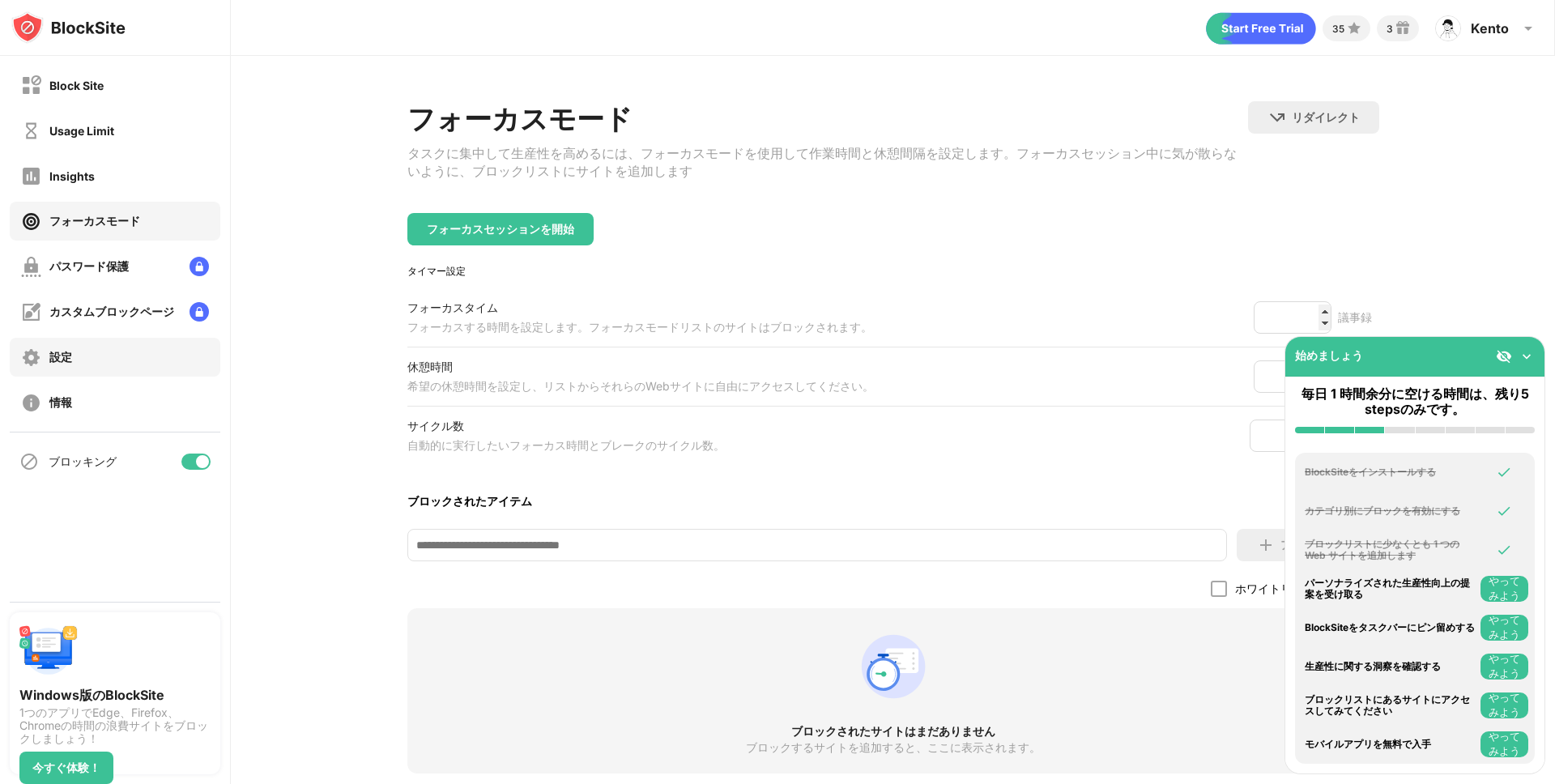
click at [88, 353] on div "設定" at bounding box center [115, 357] width 211 height 39
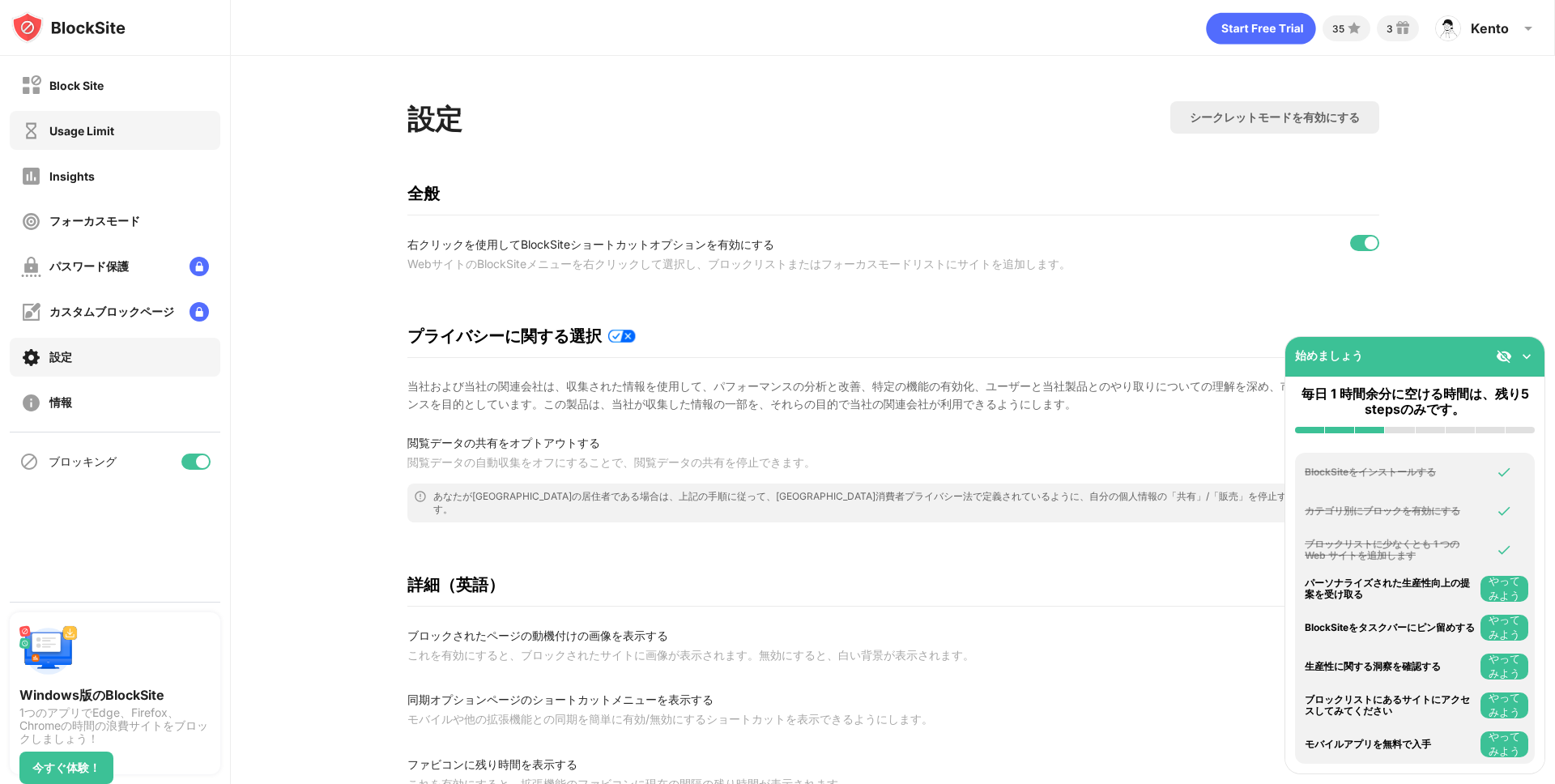
click at [98, 127] on div "Usage Limit" at bounding box center [81, 130] width 65 height 14
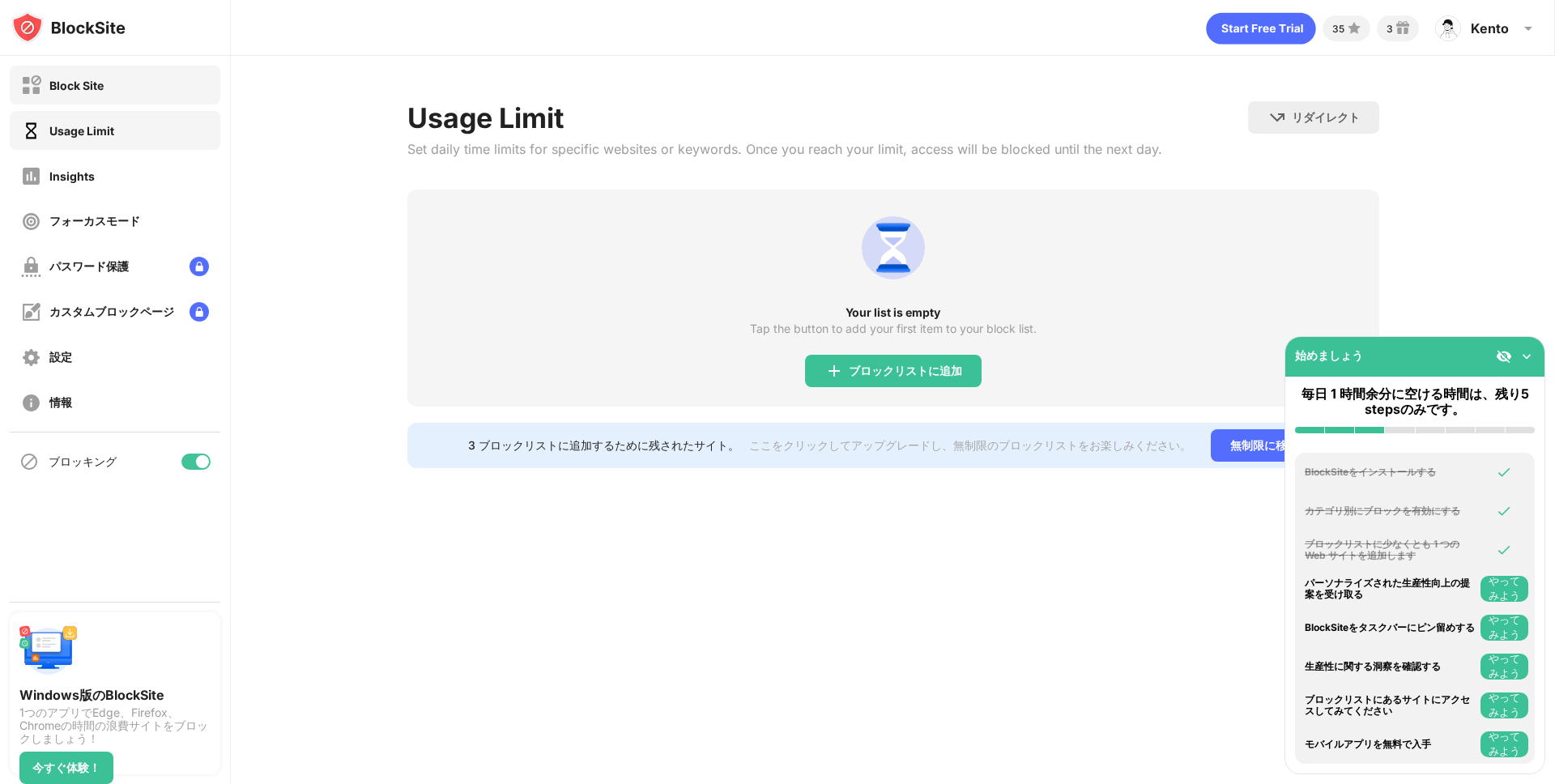
click at [108, 86] on div "Block Site" at bounding box center [115, 84] width 211 height 39
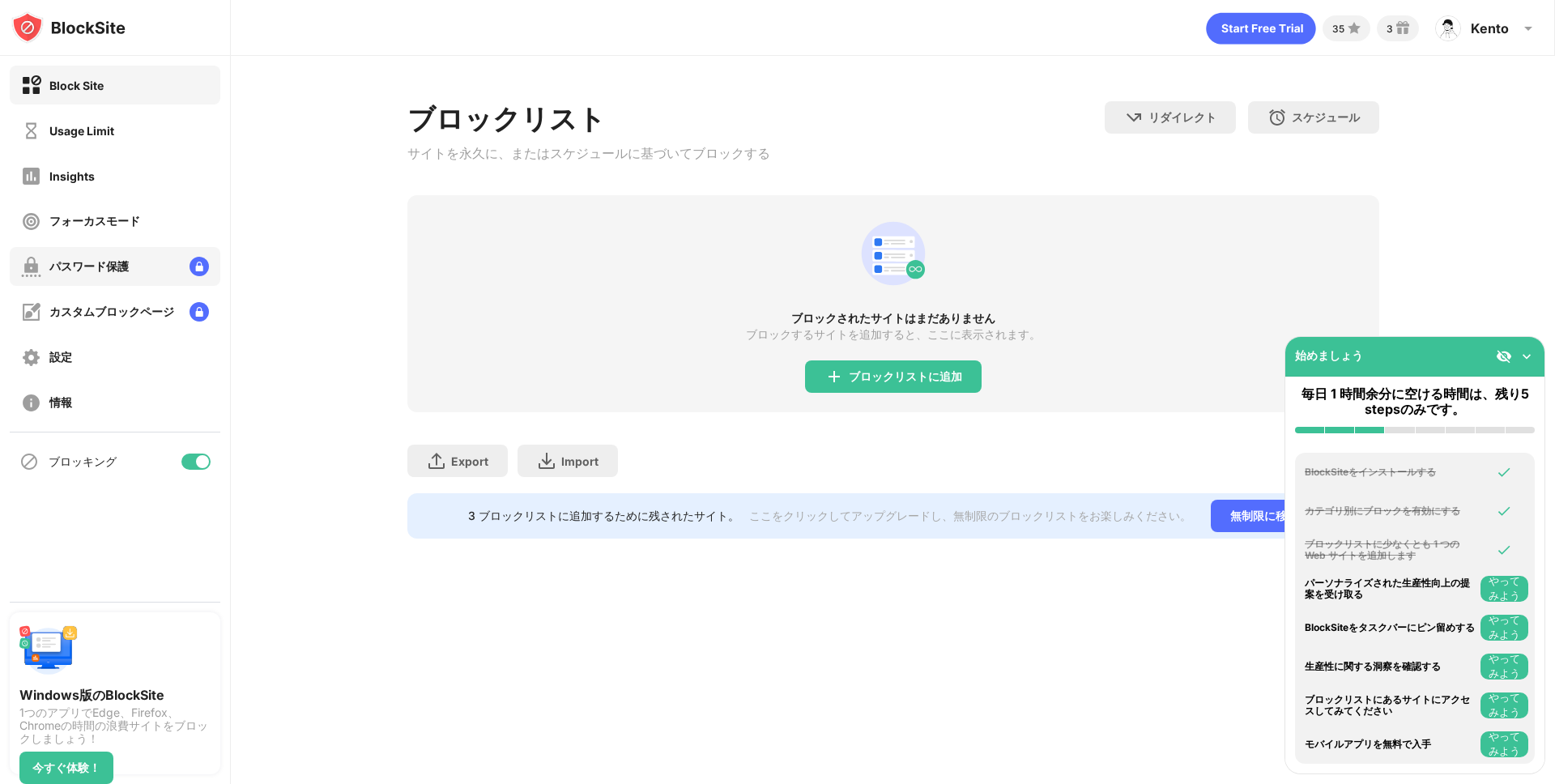
click at [113, 282] on div "パスワード保護" at bounding box center [115, 266] width 211 height 39
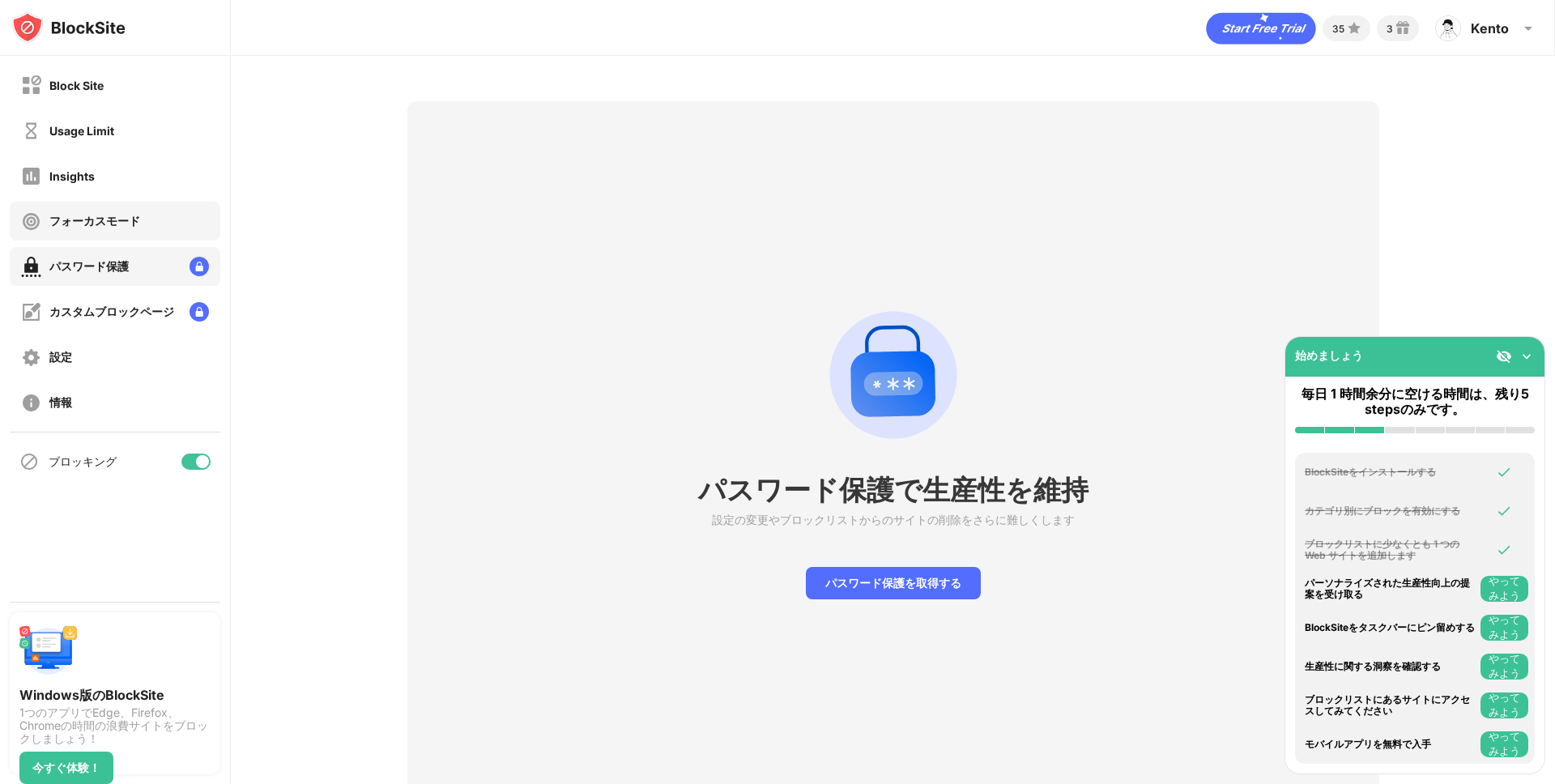
click at [122, 214] on div "フォーカスモード" at bounding box center [94, 221] width 91 height 16
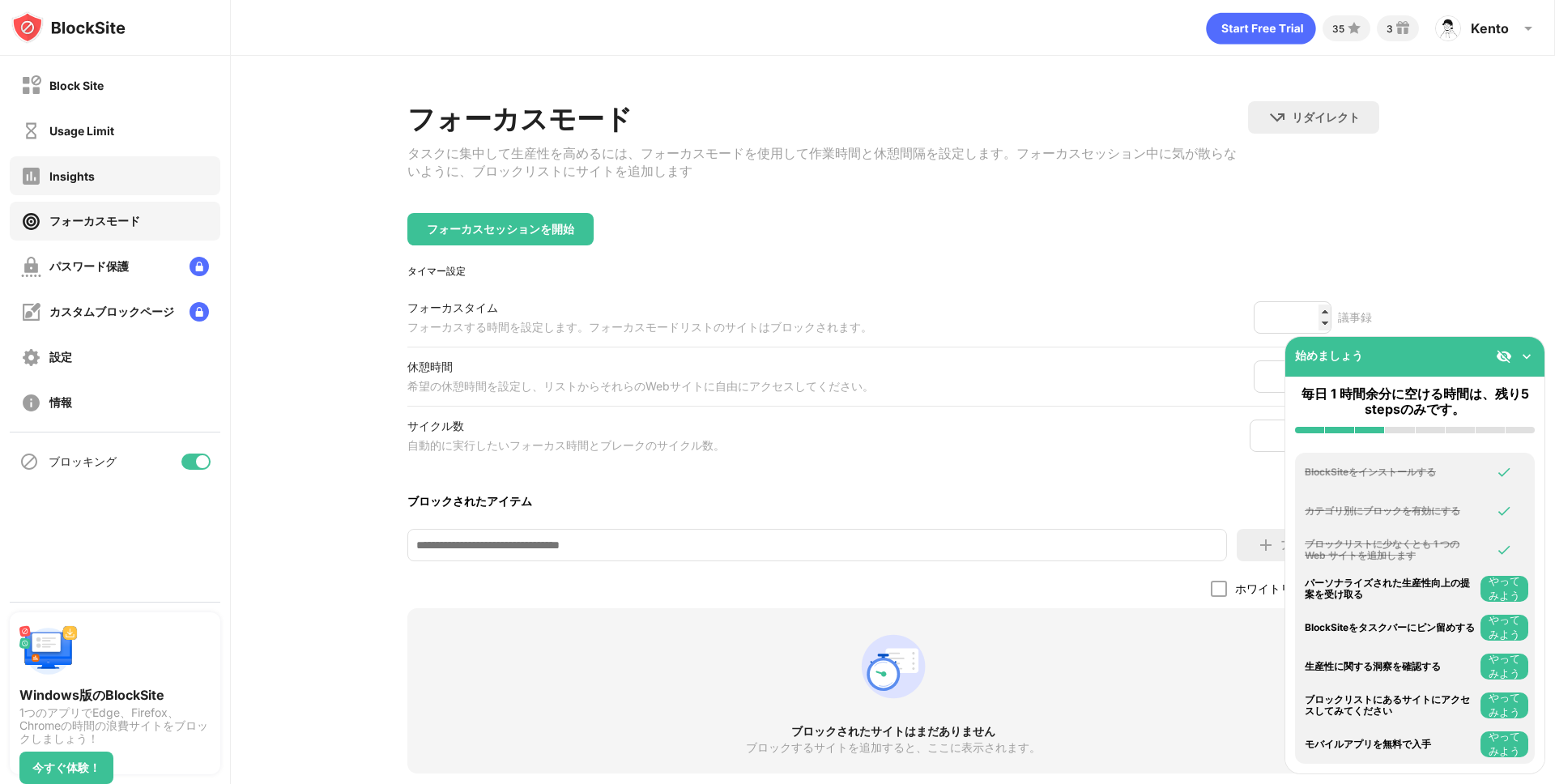
click at [124, 190] on div "Insights" at bounding box center [115, 175] width 211 height 39
